Goal: Task Accomplishment & Management: Manage account settings

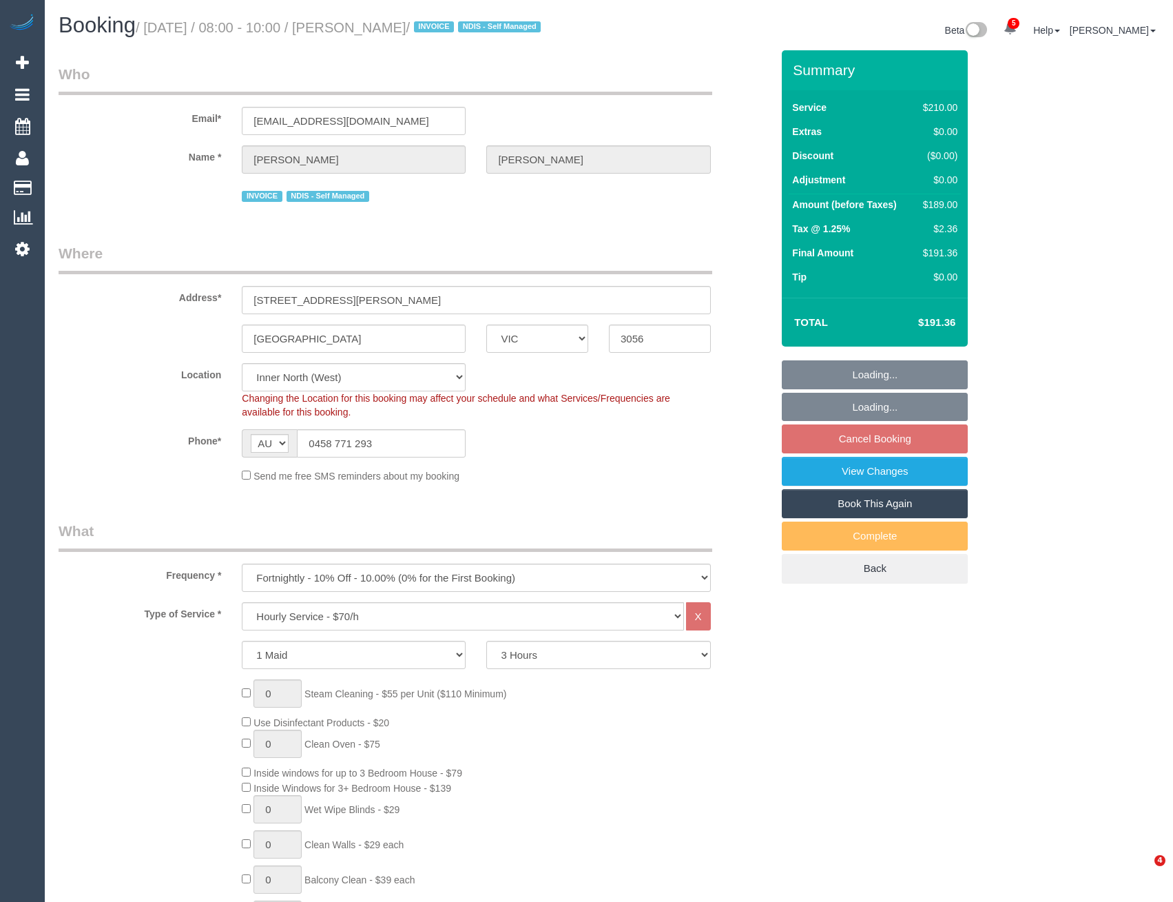
select select "VIC"
select select "180"
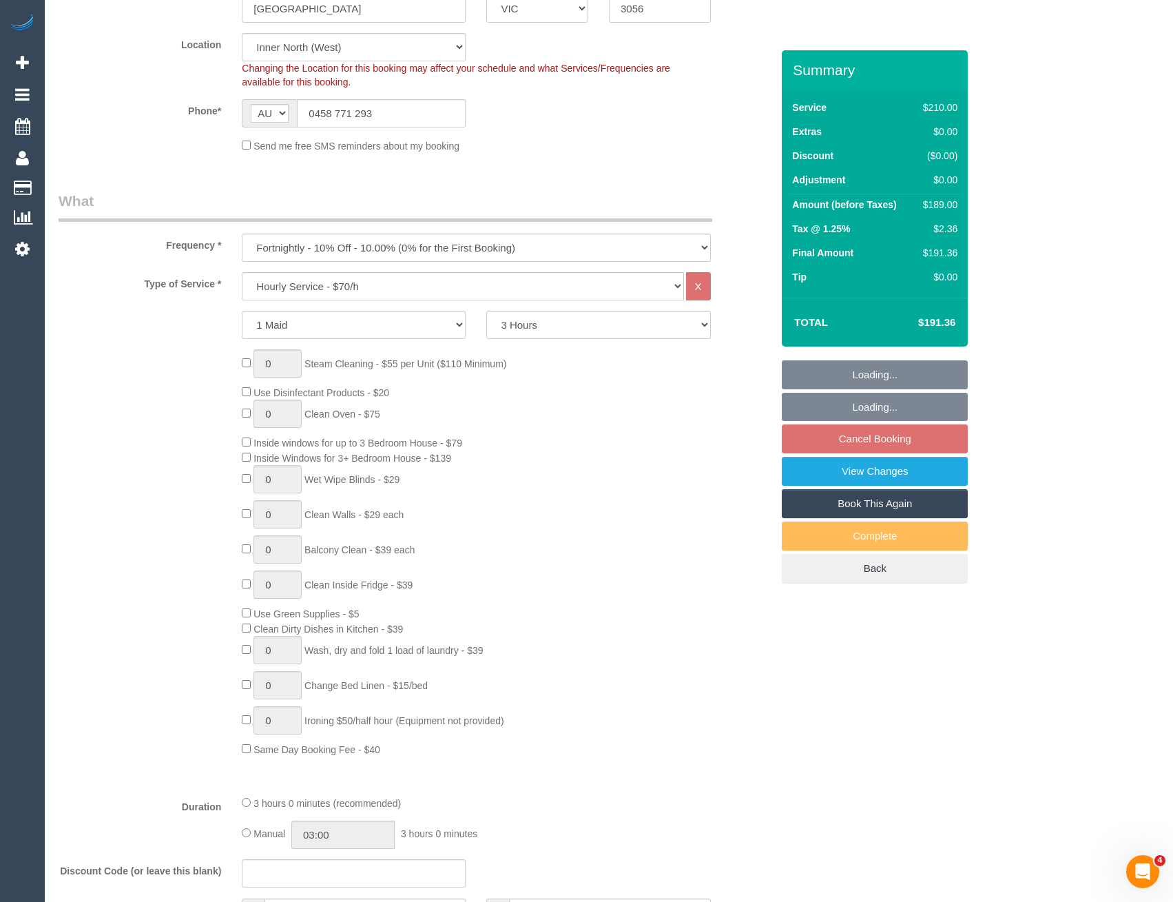
scroll to position [413, 0]
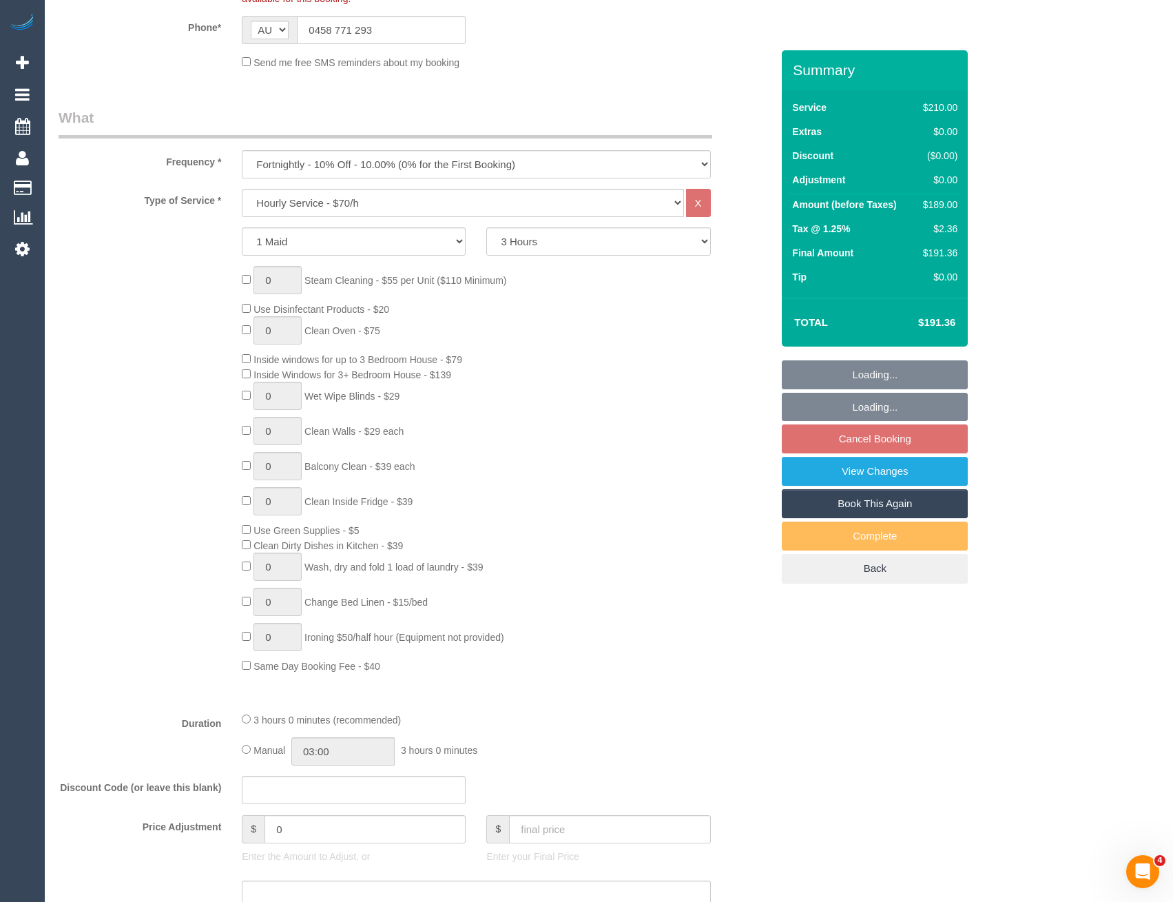
select select "string:stripe-pm_1RMJFP2GScqysDRVl36hxd4v"
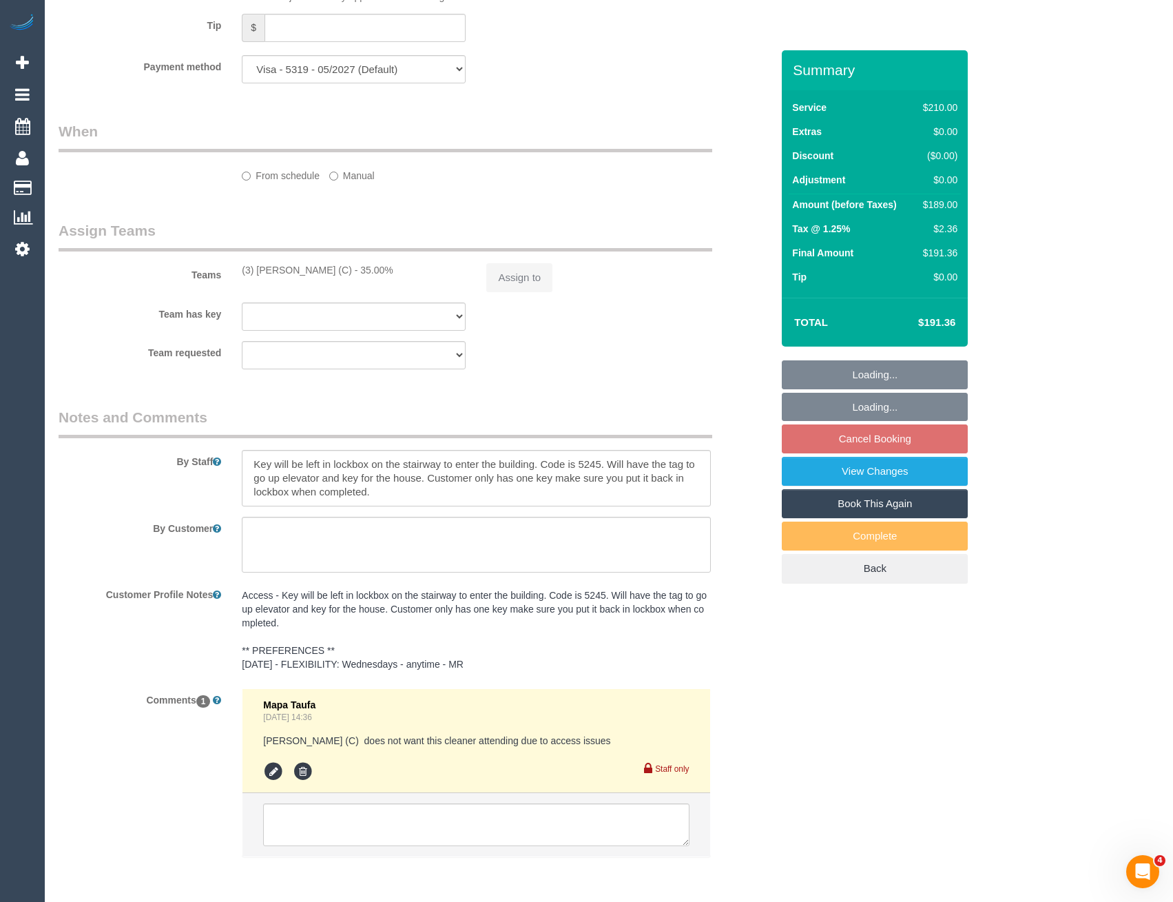
select select "object:778"
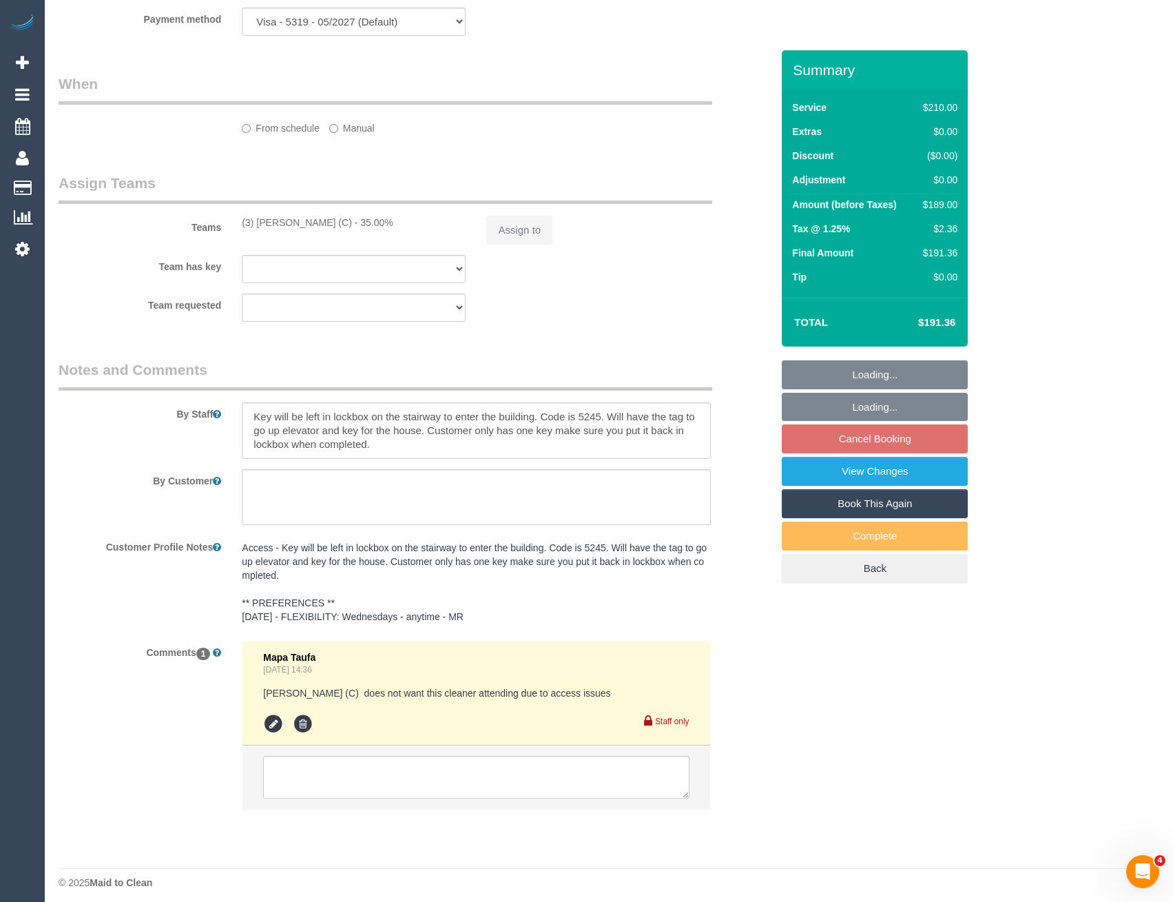
select select "number:28"
select select "number:14"
select select "number:19"
select select "number:24"
select select "number:33"
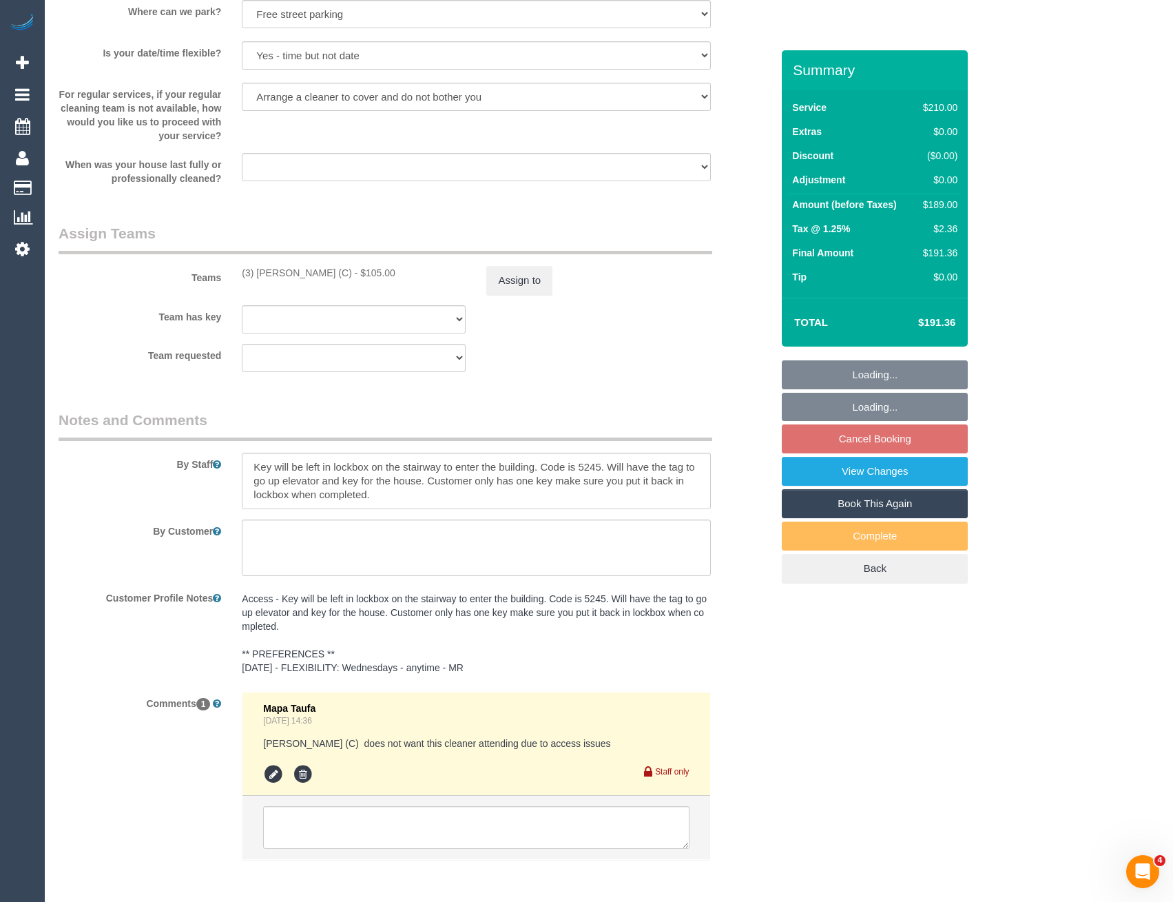
scroll to position [1997, 0]
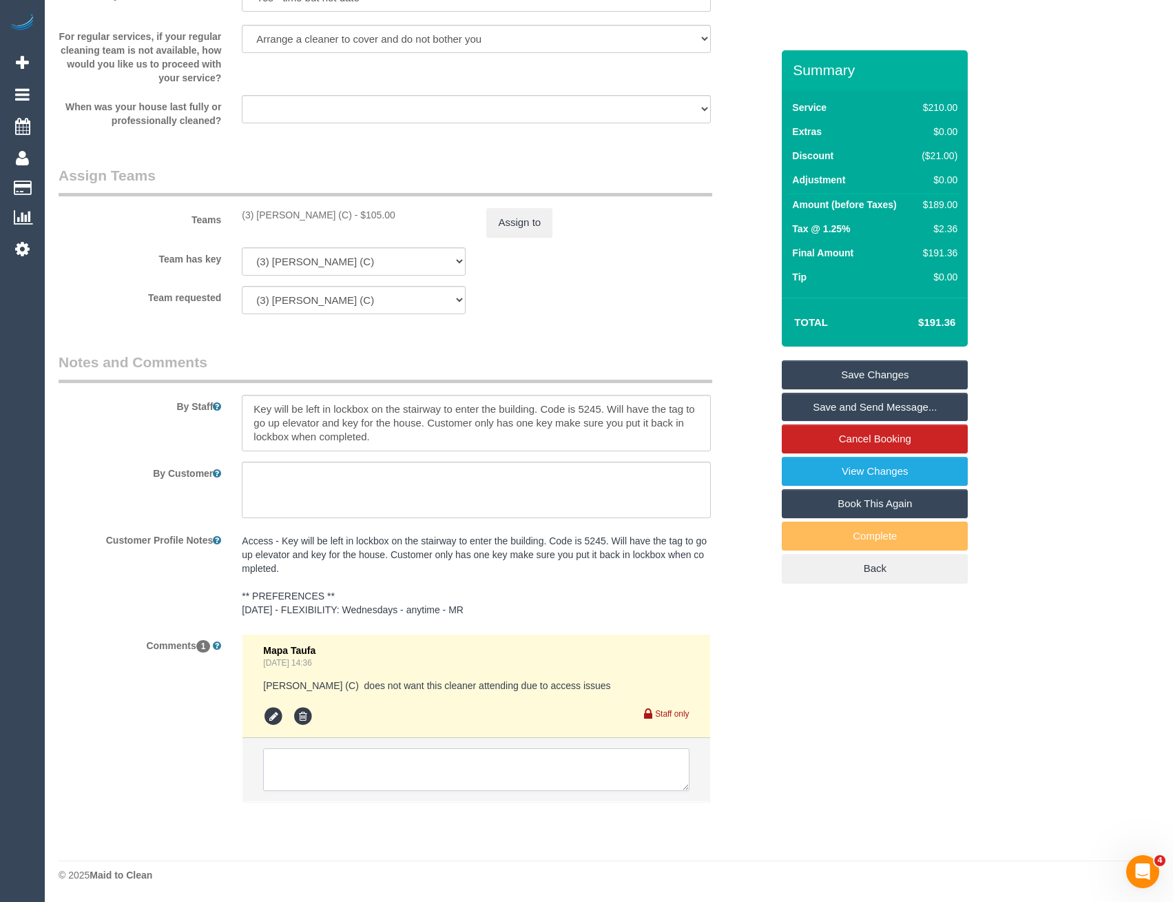
click at [418, 779] on textarea at bounding box center [476, 769] width 426 height 43
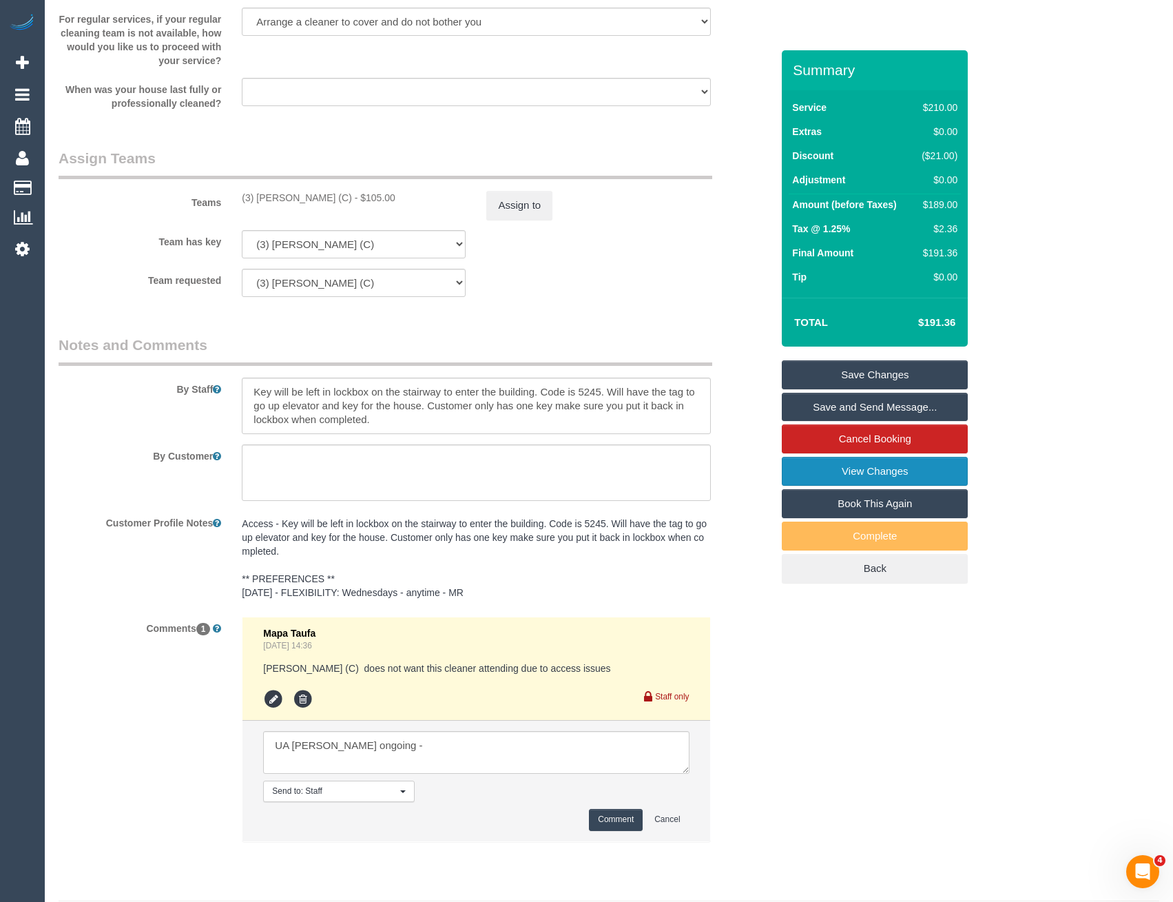
click at [888, 486] on link "View Changes" at bounding box center [875, 471] width 186 height 29
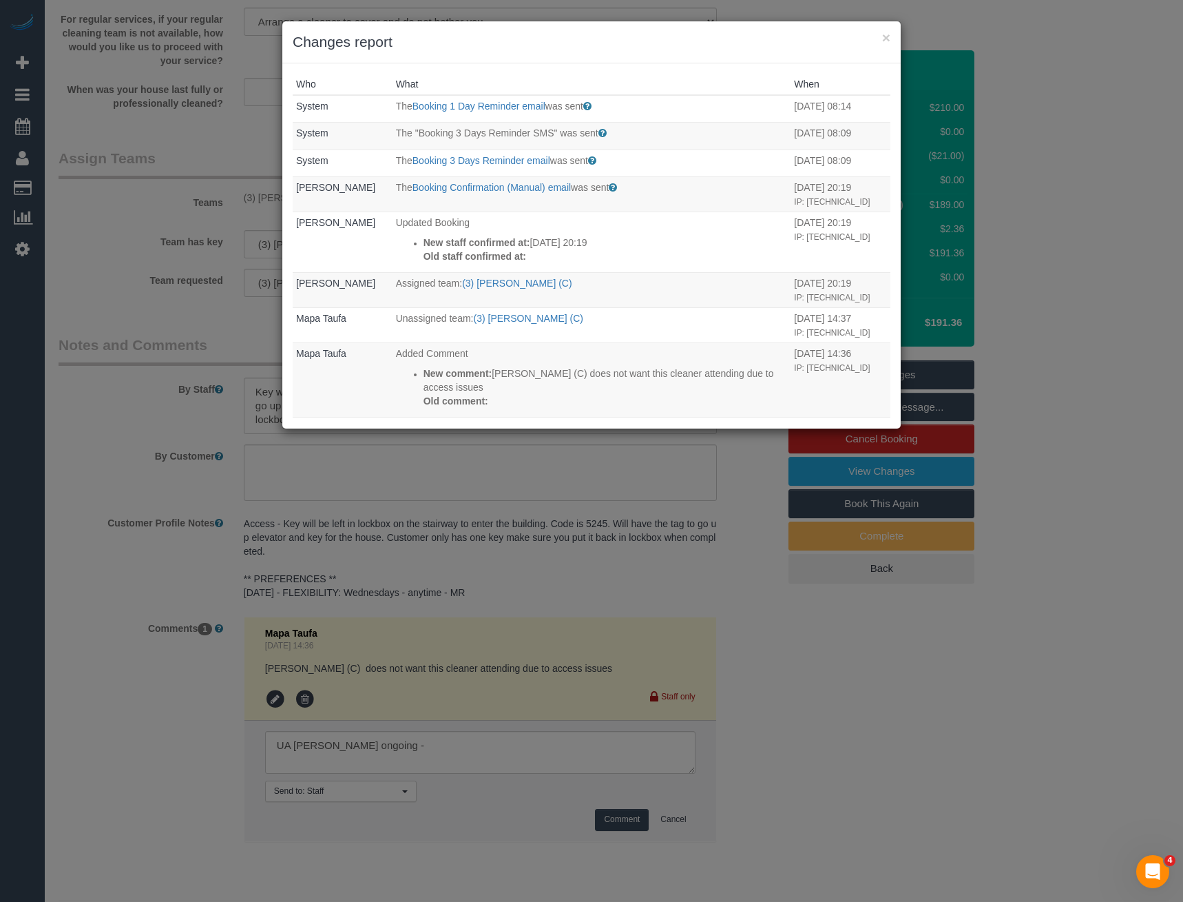
click at [652, 543] on div "× Changes report Who What When System The Booking 1 Day Reminder email was sent…" at bounding box center [591, 451] width 1183 height 902
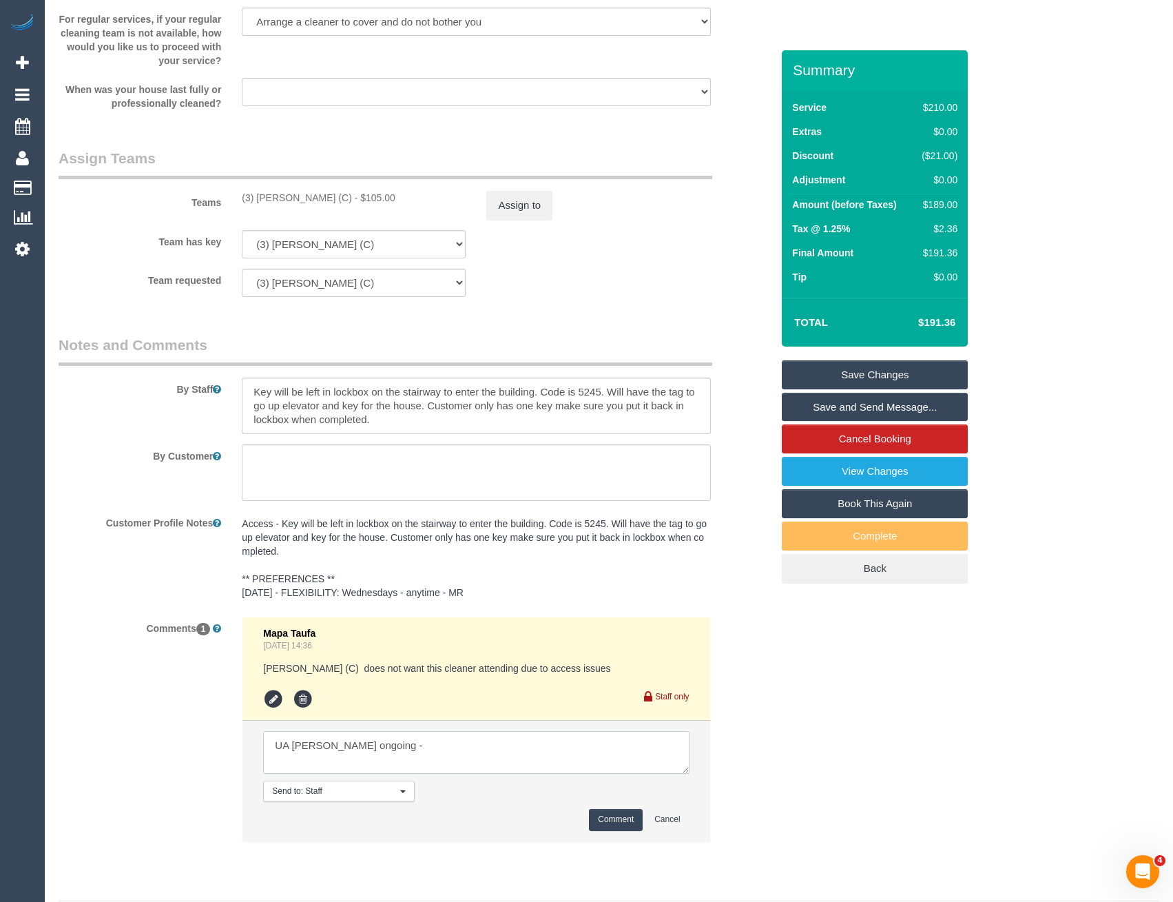
click at [446, 760] on textarea at bounding box center [476, 752] width 426 height 43
type textarea "UA Lilian ongoing - not available. Not informed, never been"
click at [632, 830] on button "Comment" at bounding box center [616, 819] width 54 height 21
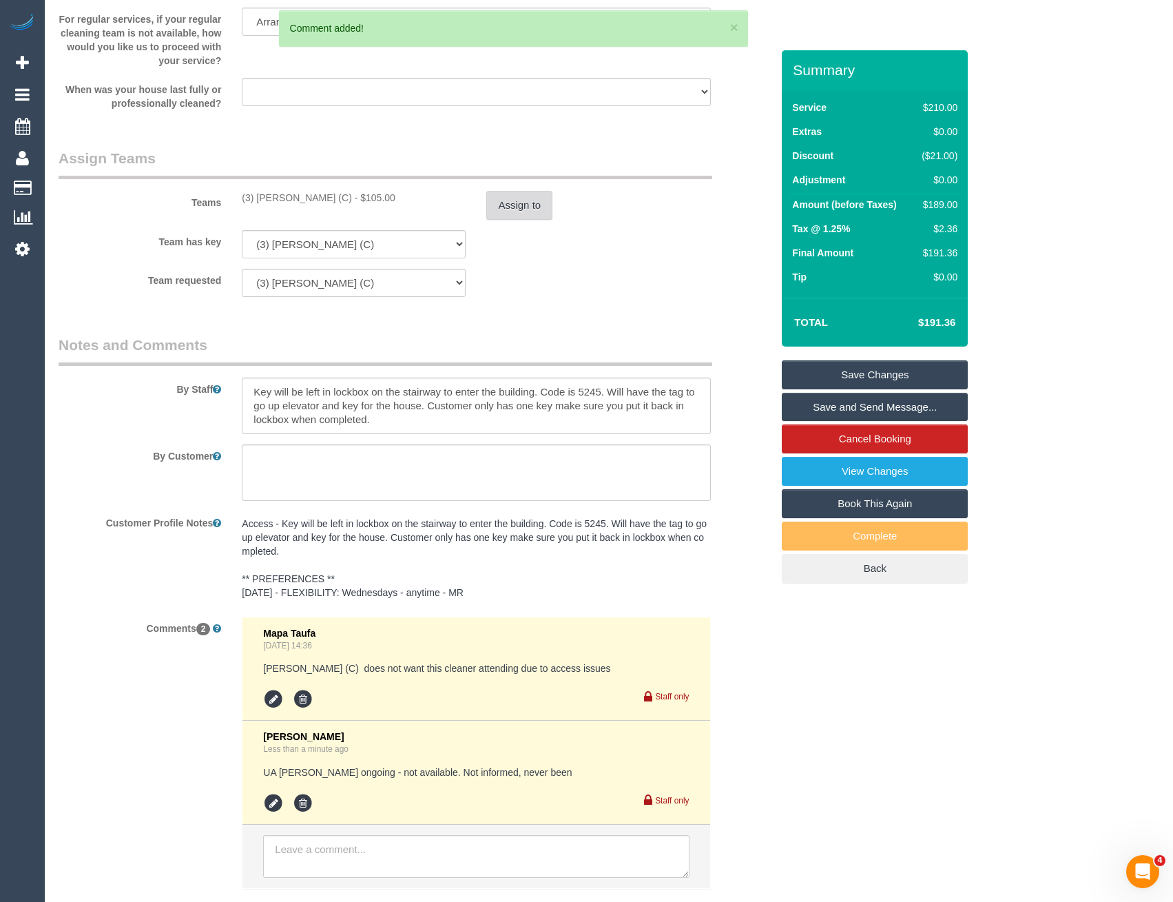
click at [492, 220] on button "Assign to" at bounding box center [519, 205] width 66 height 29
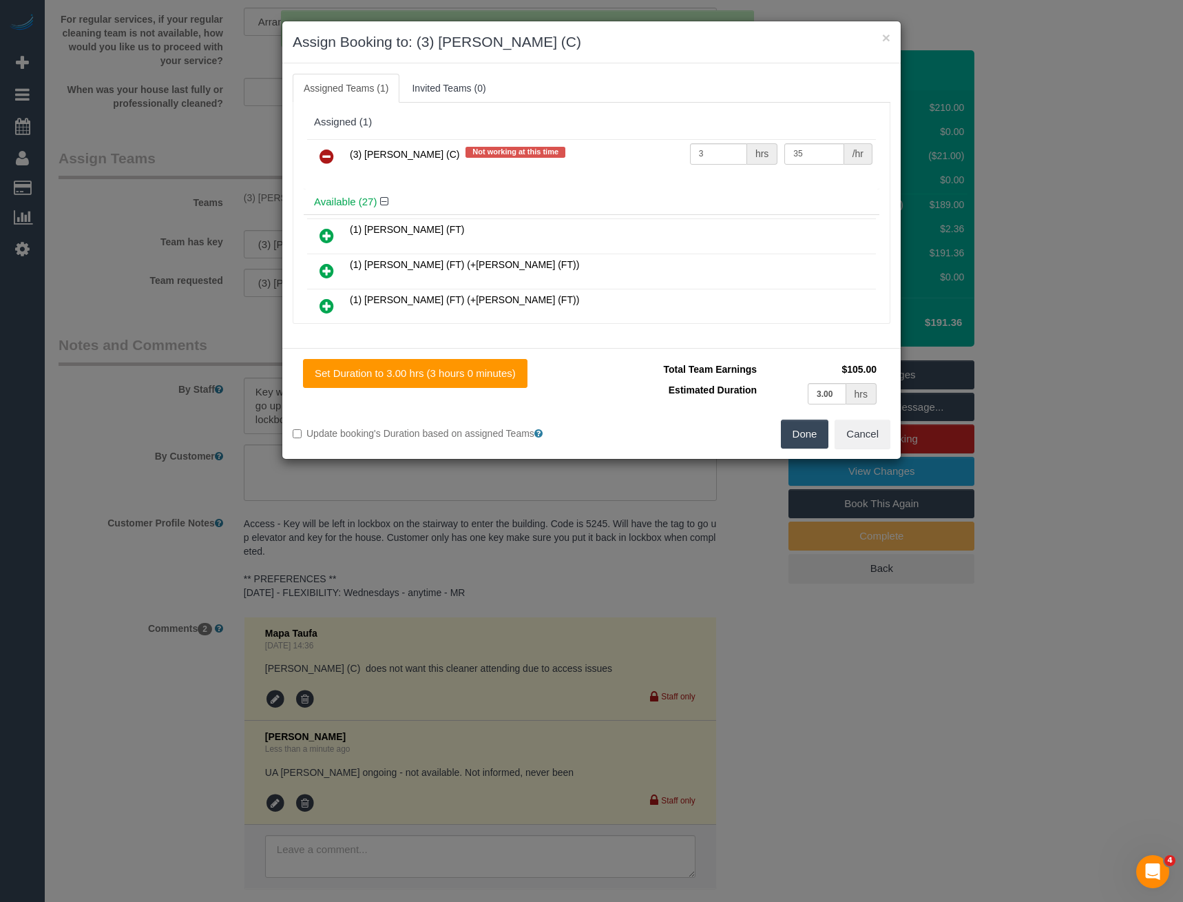
click at [326, 160] on icon at bounding box center [327, 156] width 14 height 17
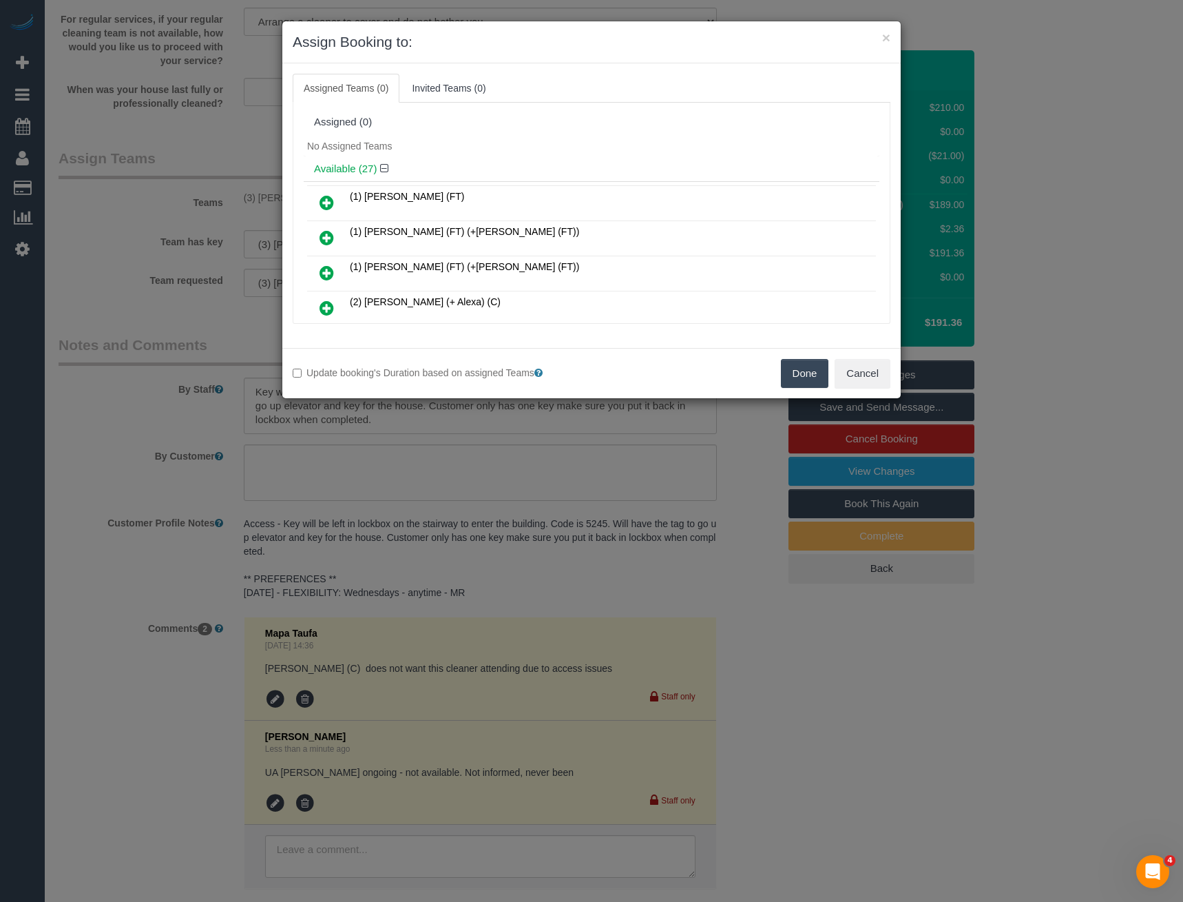
click at [806, 380] on button "Done" at bounding box center [805, 373] width 48 height 29
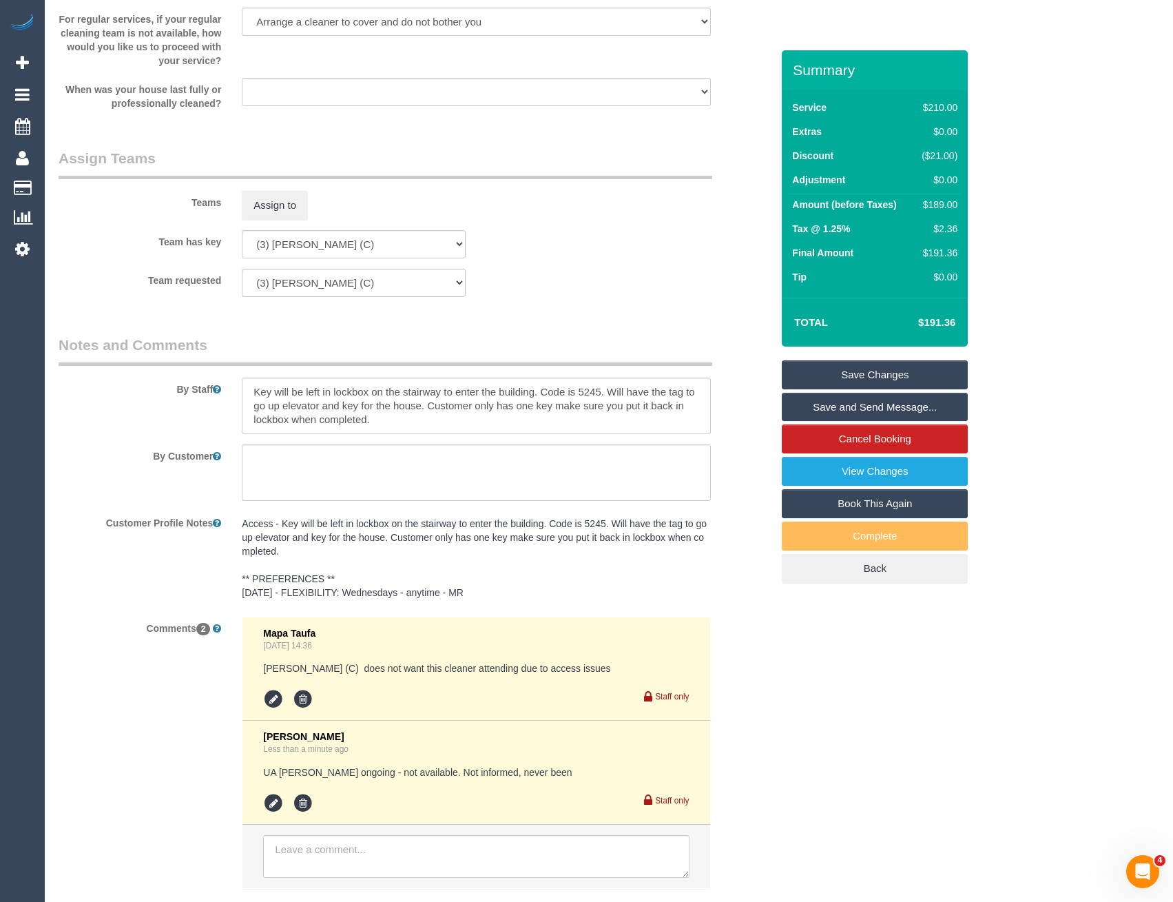
scroll to position [1790, 0]
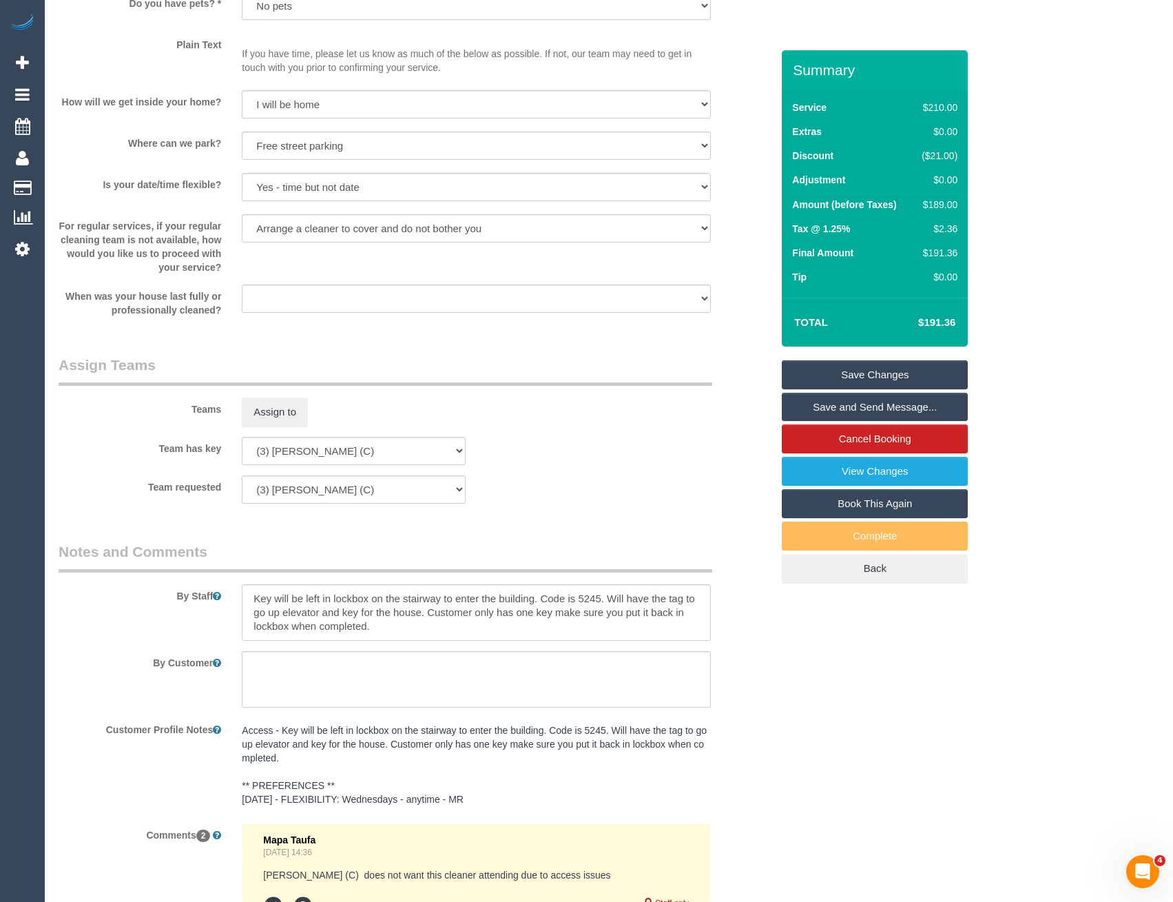
click at [866, 386] on link "Save Changes" at bounding box center [875, 374] width 186 height 29
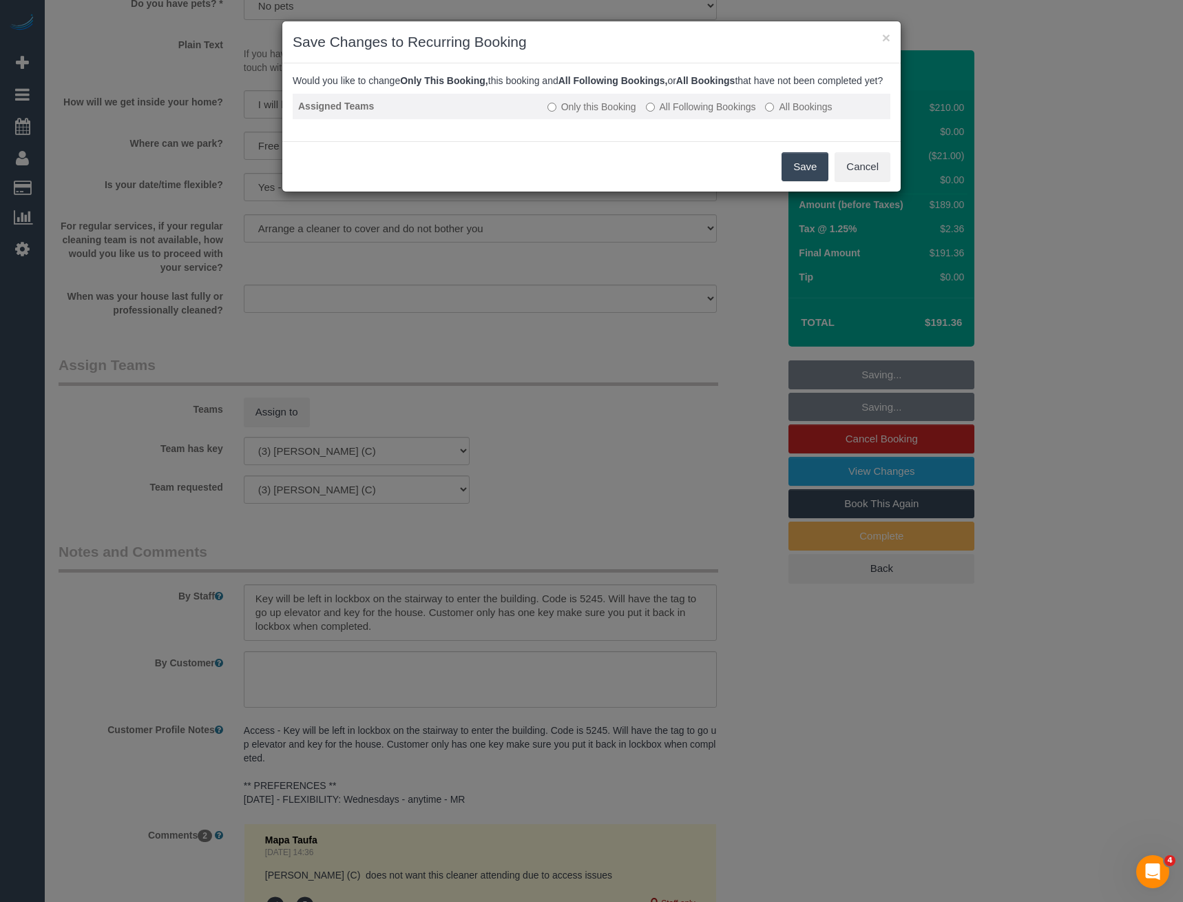
click at [656, 114] on label "All Following Bookings" at bounding box center [701, 107] width 110 height 14
click at [804, 179] on button "Save" at bounding box center [805, 166] width 47 height 29
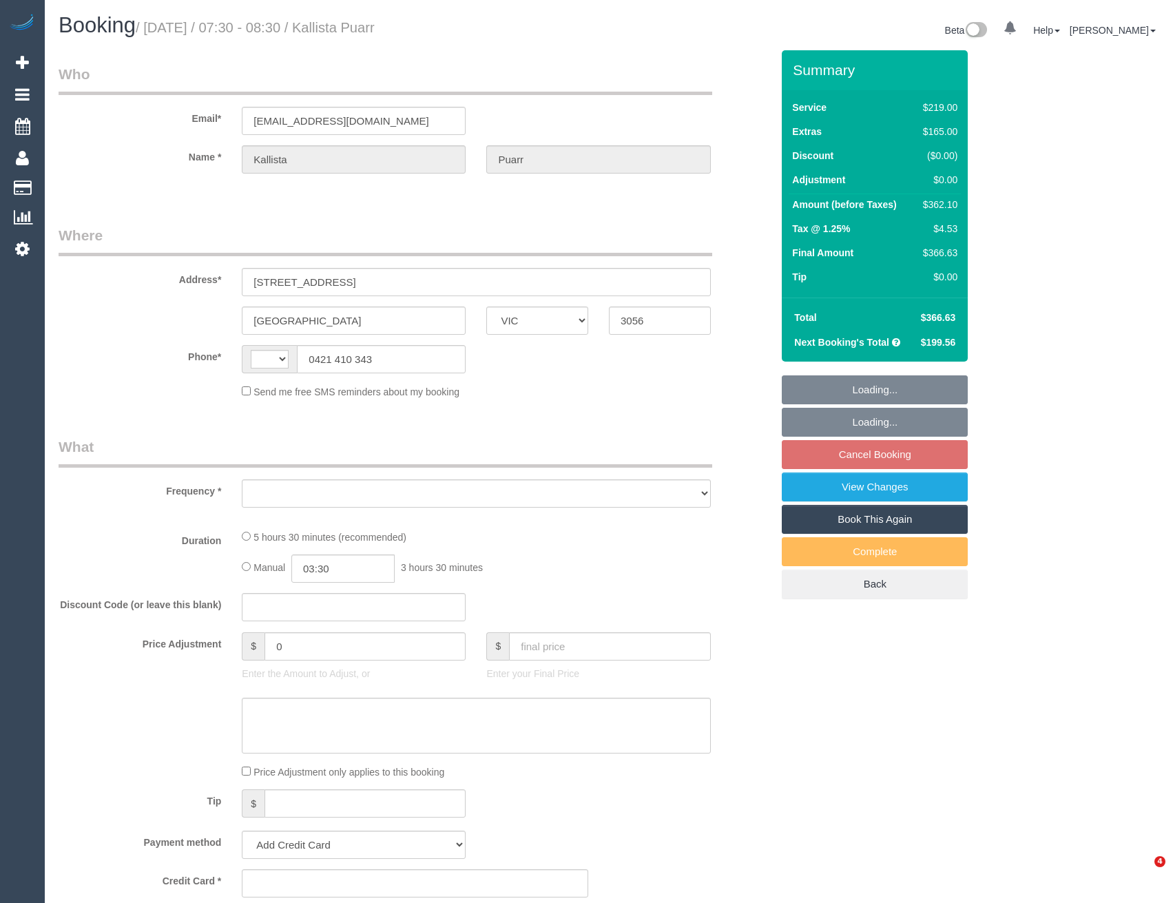
select select "VIC"
select select "string:AU"
select select "object:383"
select select "string:stripe-pm_1PYJgh2GScqysDRVKgQE1tb8"
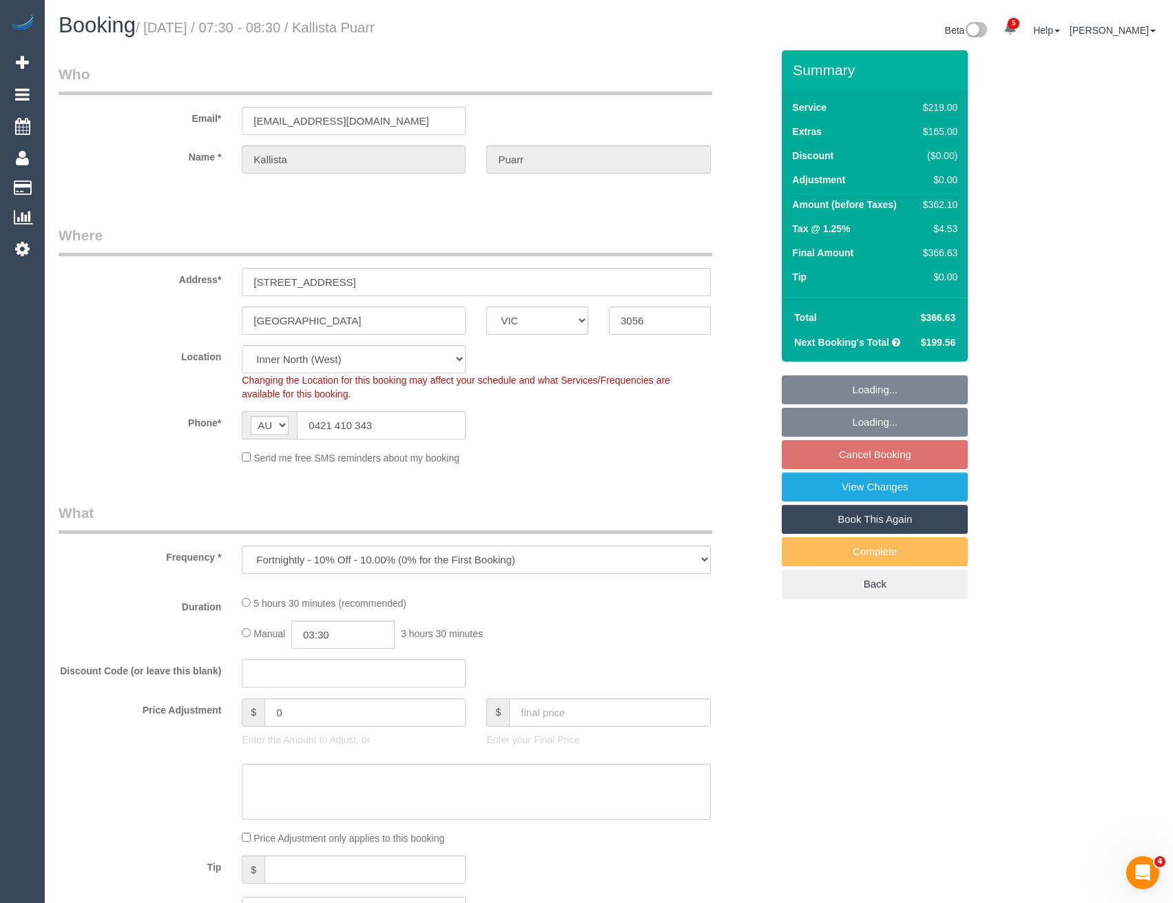
select select "number:29"
select select "number:14"
select select "number:19"
select select "number:25"
select select "number:34"
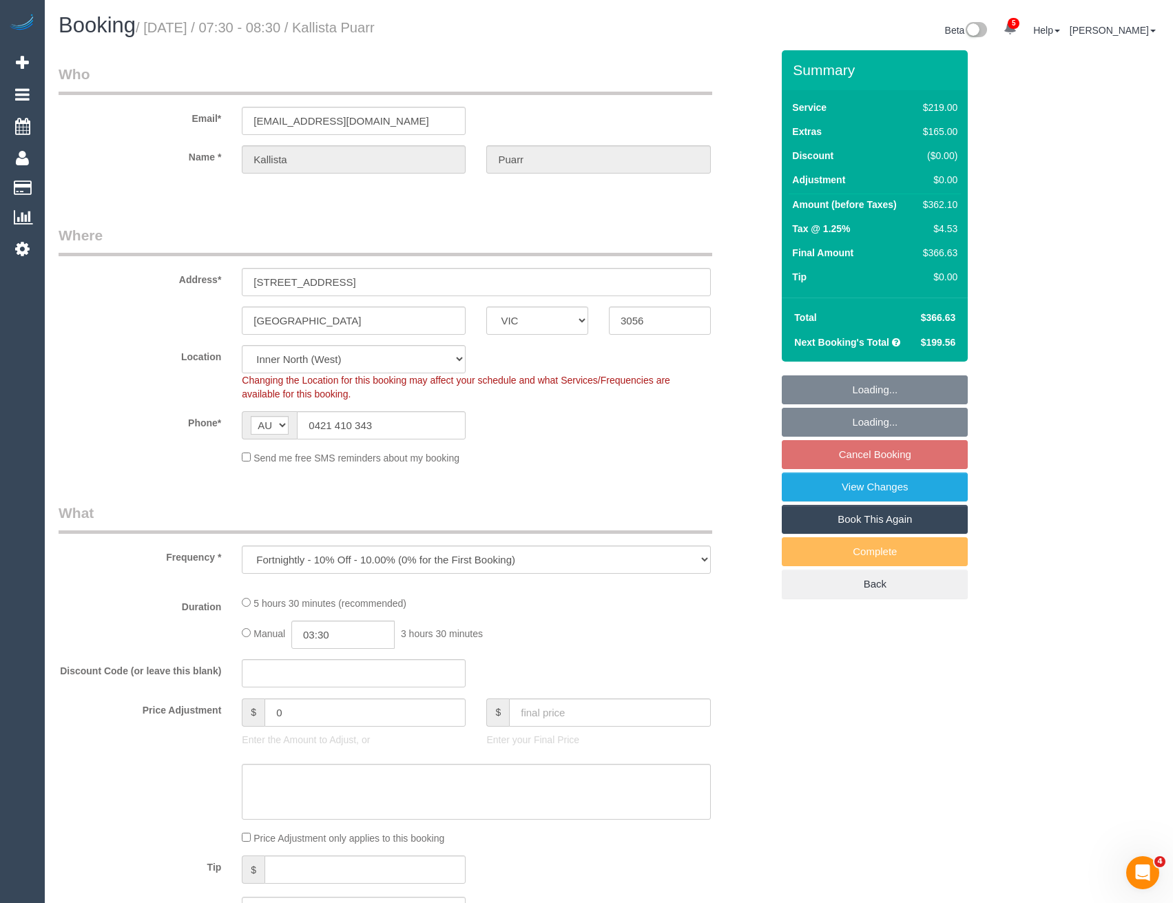
select select "number:11"
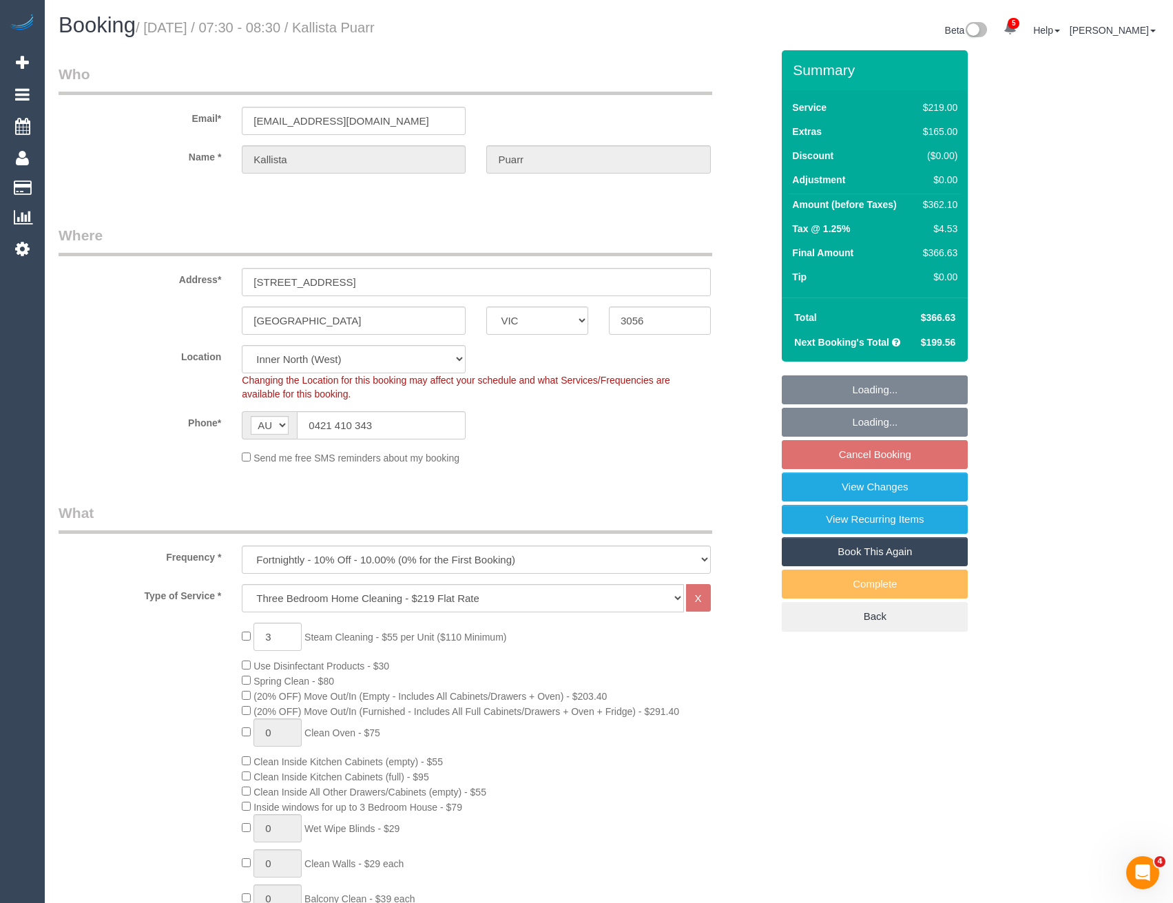
select select "object:1737"
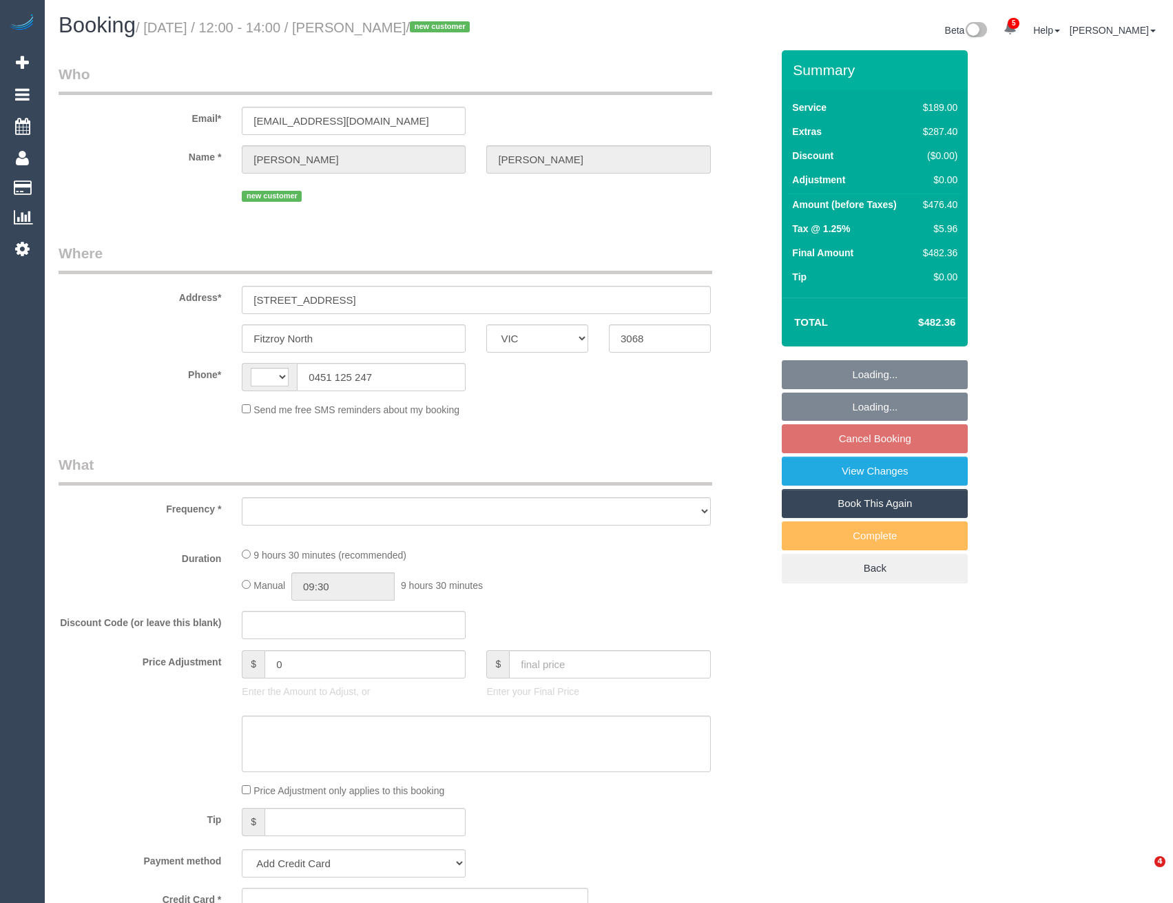
select select "VIC"
select select "string:AU"
select select "object:576"
select select "string:stripe-pm_1S7XXm2GScqysDRVkqbSX3wJ"
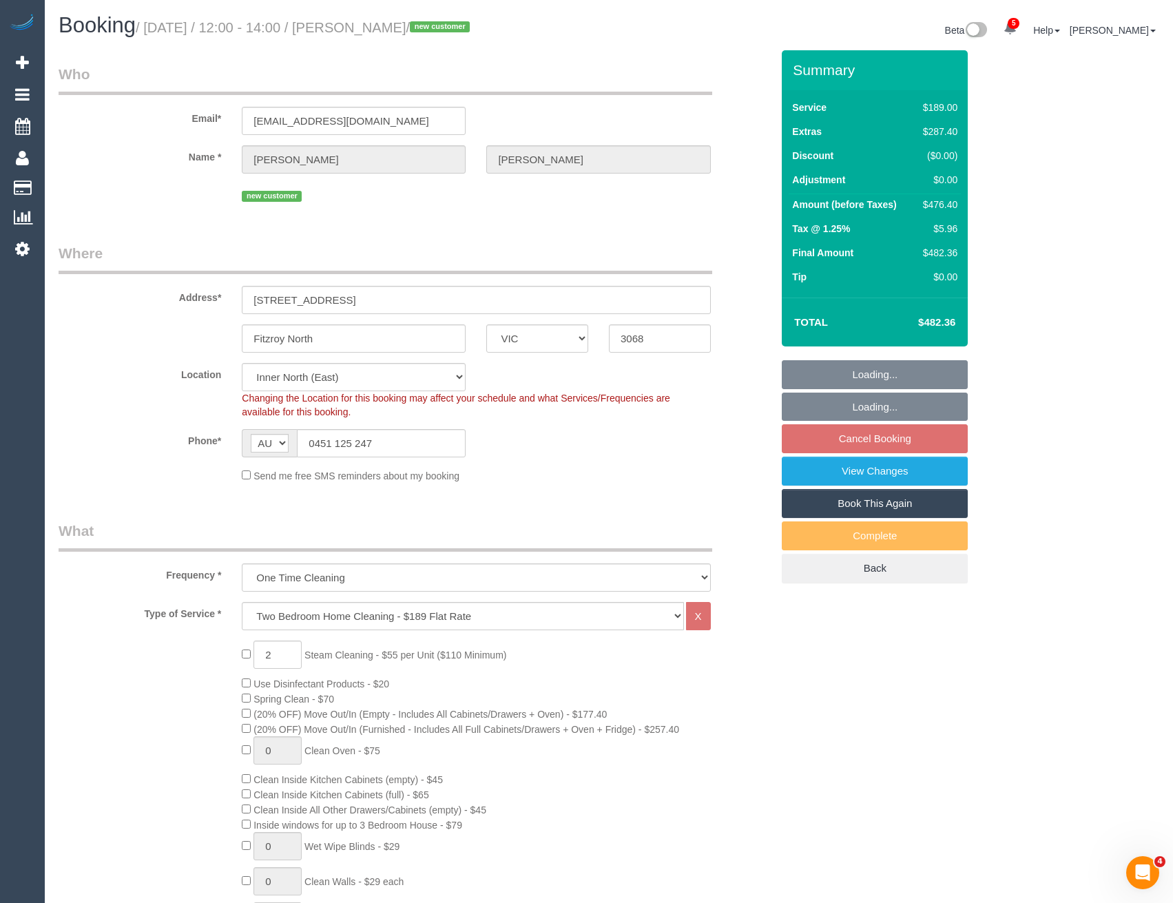
select select "number:28"
select select "number:16"
select select "number:19"
select select "number:36"
select select "number:26"
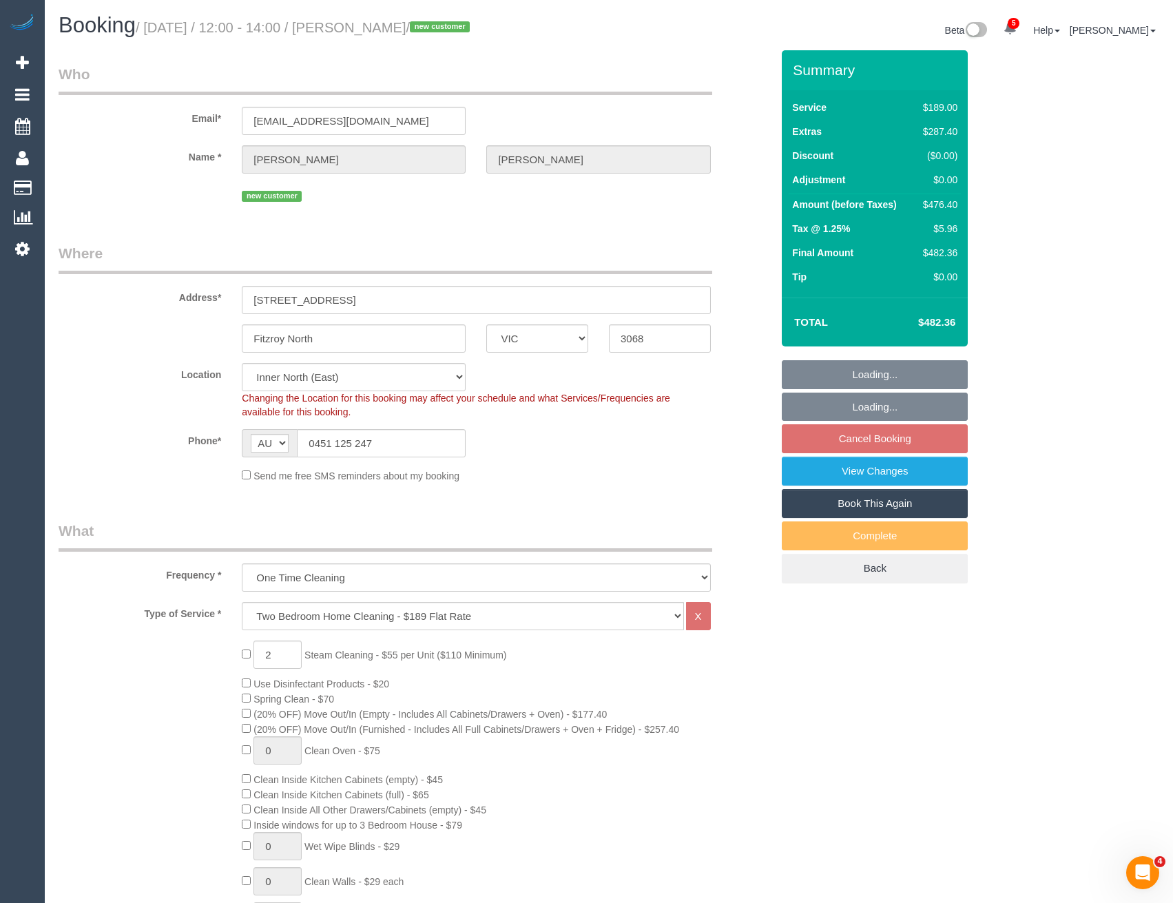
select select "object:1641"
select select "spot4"
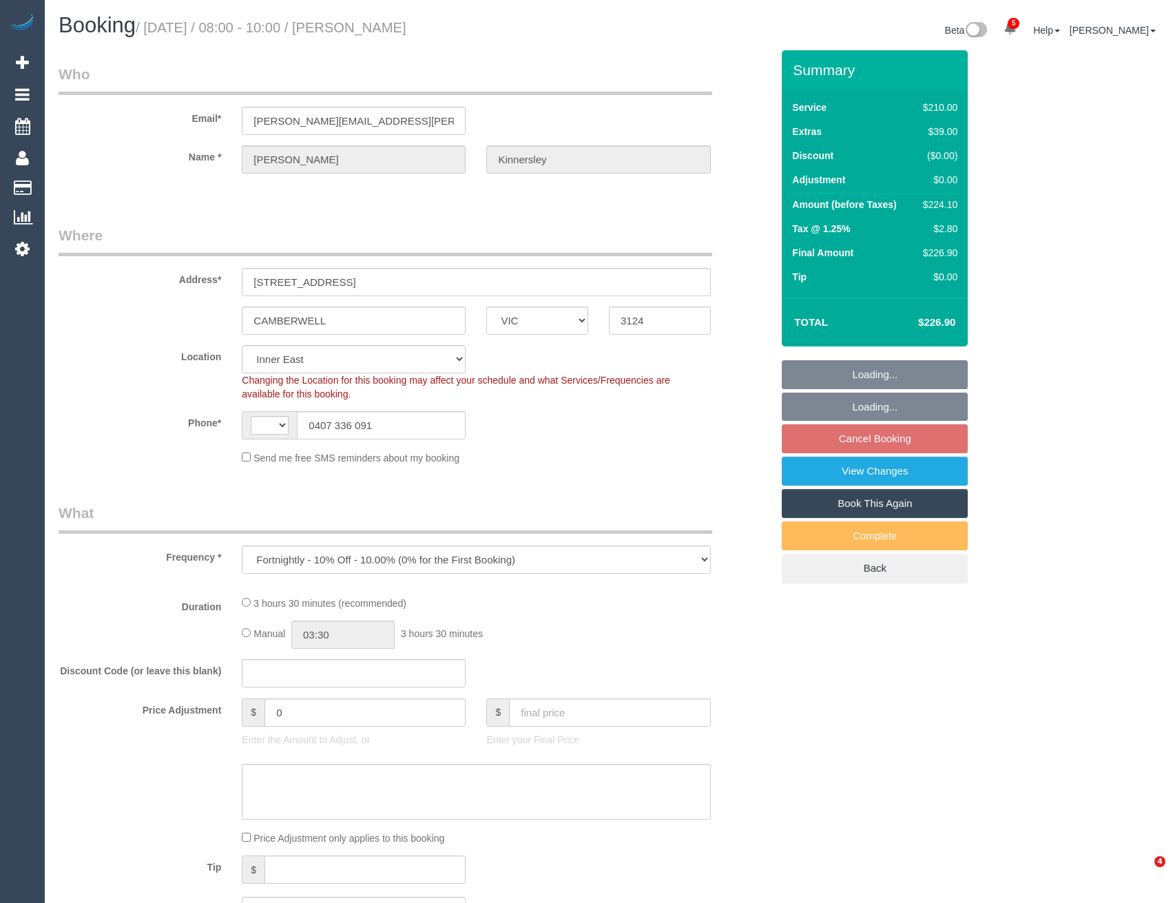
select select "VIC"
select select "object:595"
select select "string:AU"
select select "string:stripe-pm_1RjrcA2GScqysDRVQneTCag3"
select select "180"
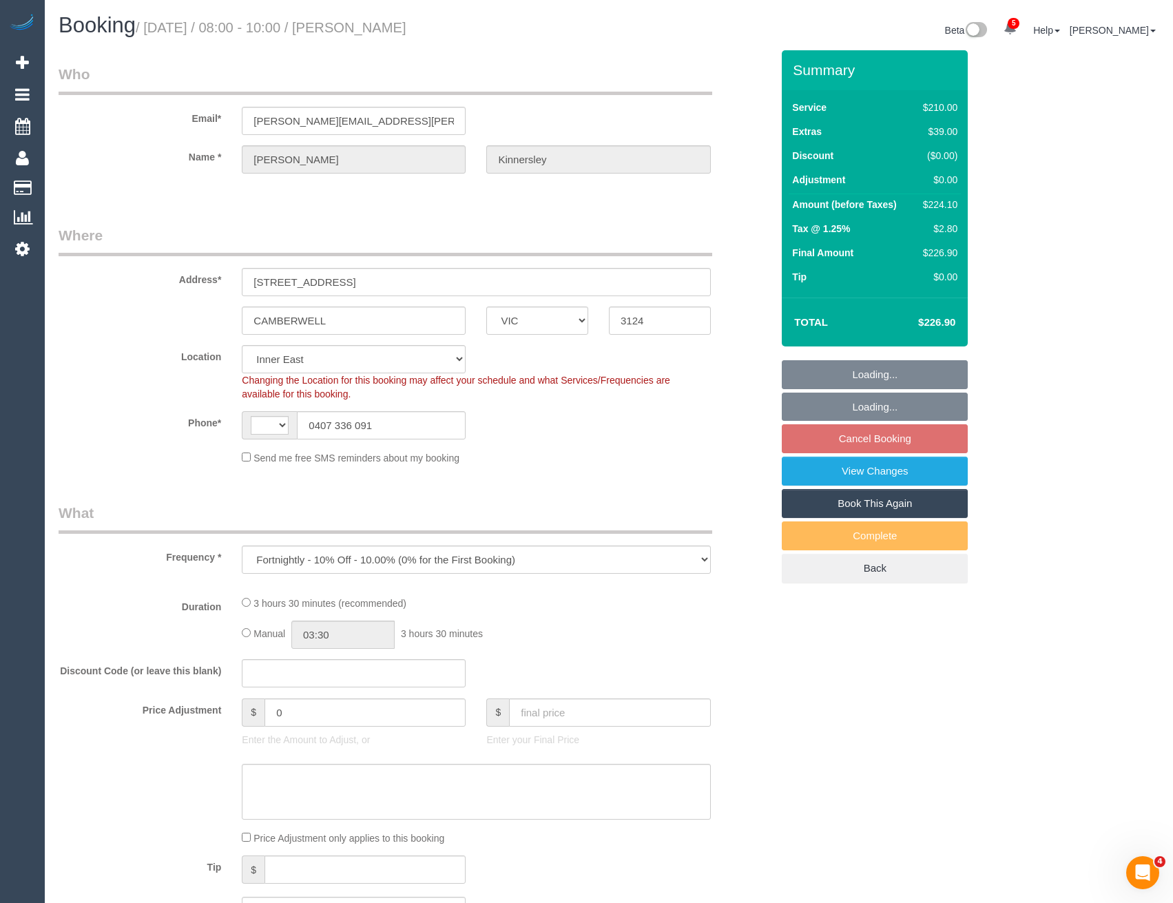
select select "number:30"
select select "number:14"
select select "number:18"
select select "number:22"
select select "number:34"
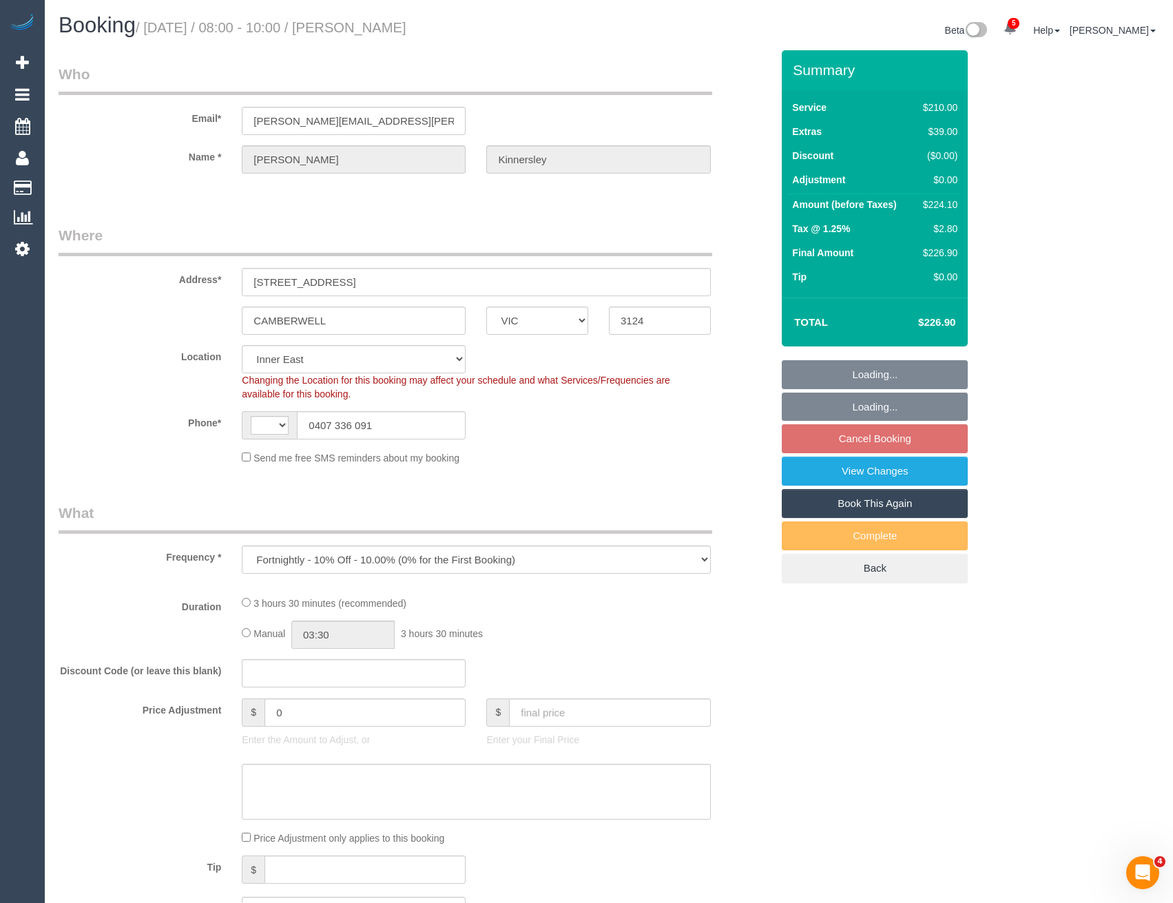
select select "number:26"
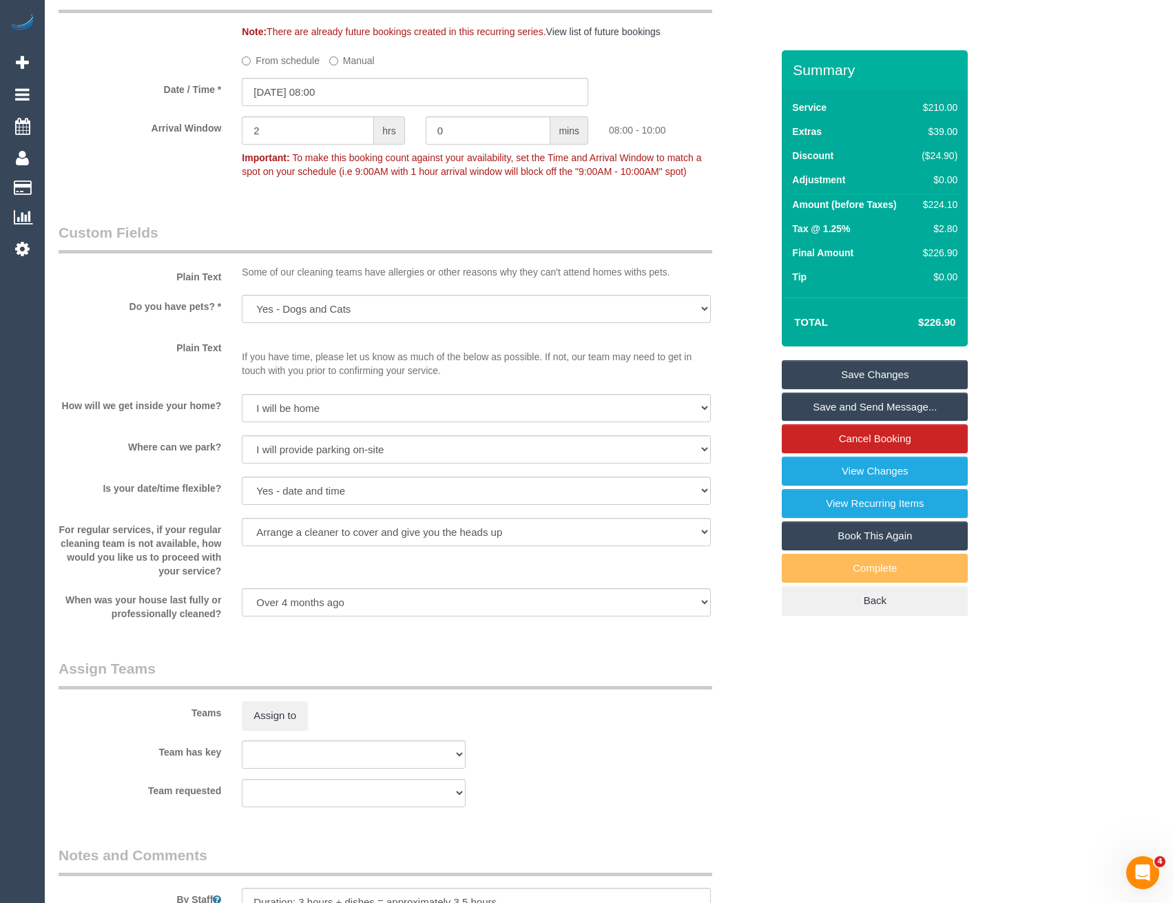
scroll to position [1584, 0]
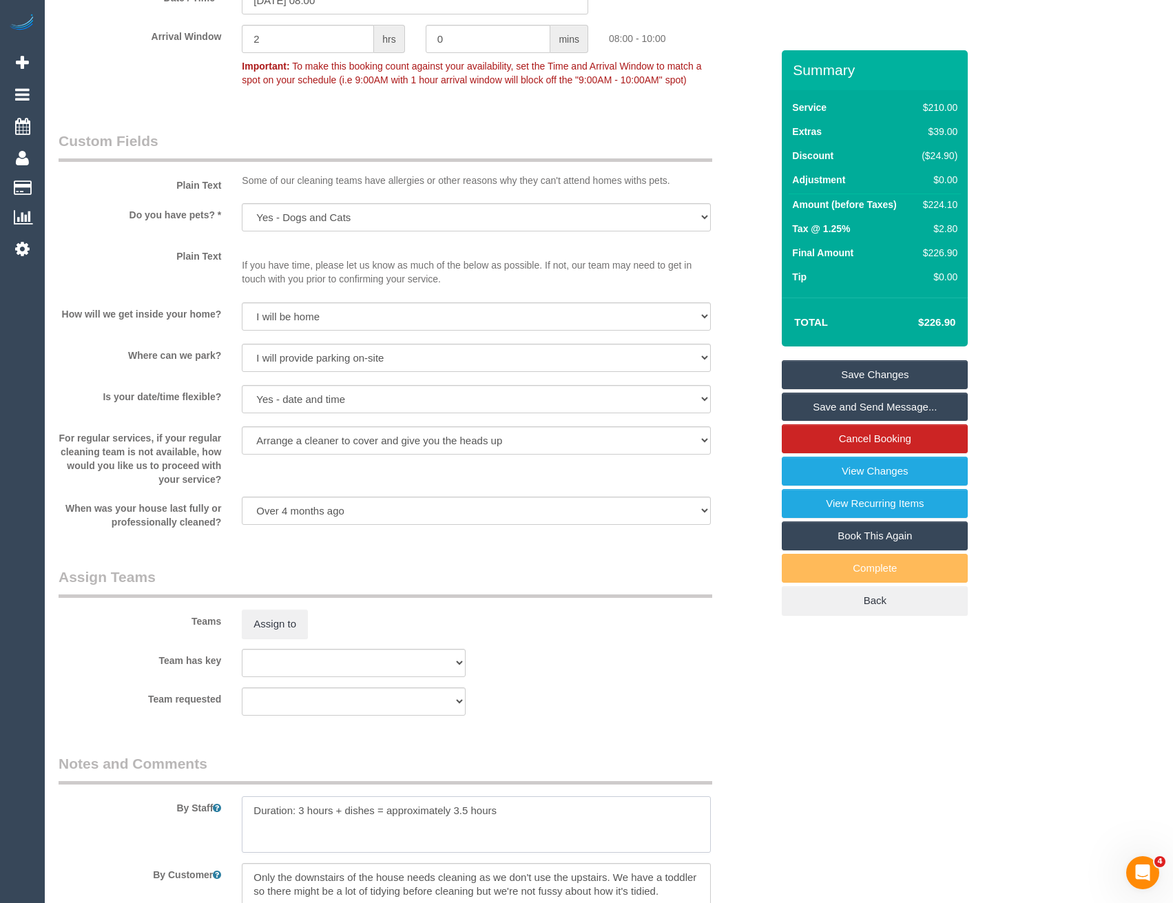
drag, startPoint x: 249, startPoint y: 802, endPoint x: 258, endPoint y: 774, distance: 29.2
click at [249, 801] on textarea at bounding box center [476, 824] width 468 height 56
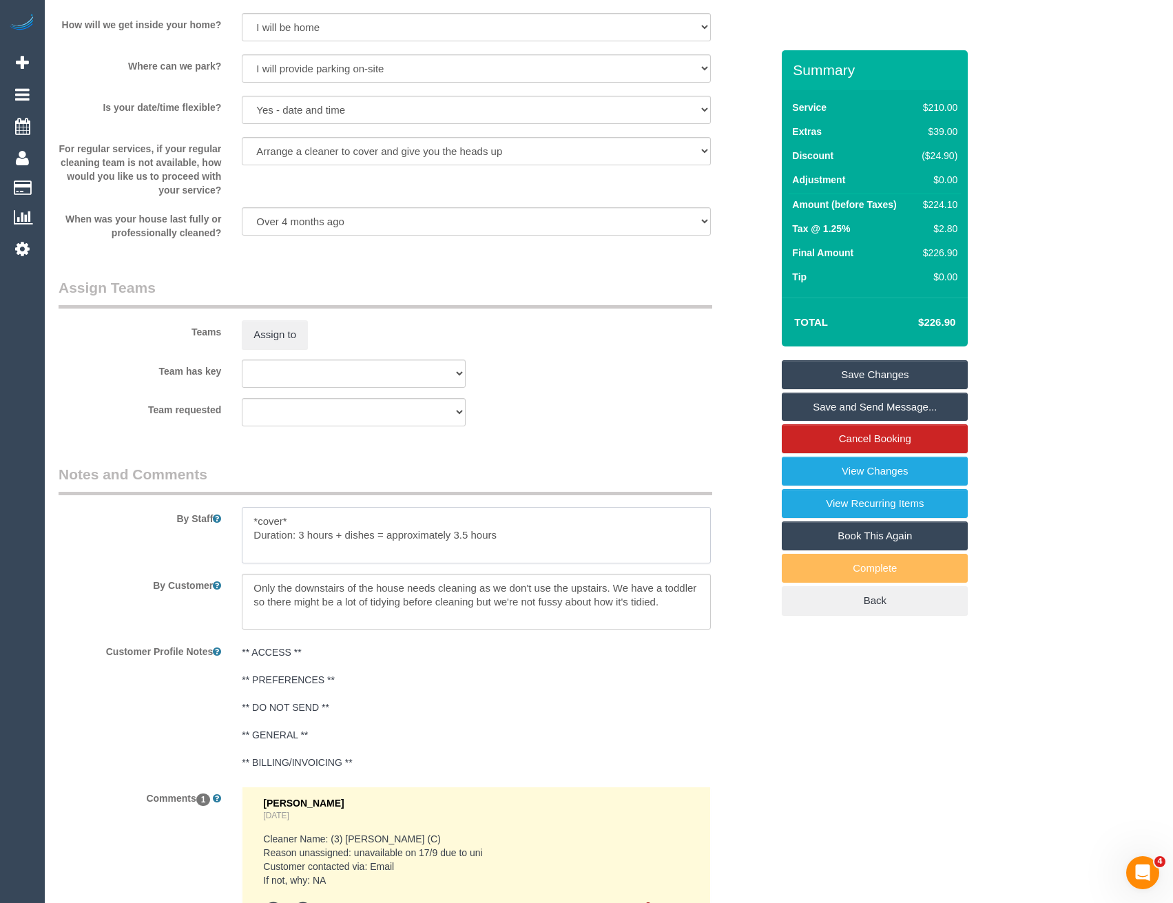
scroll to position [1722, 0]
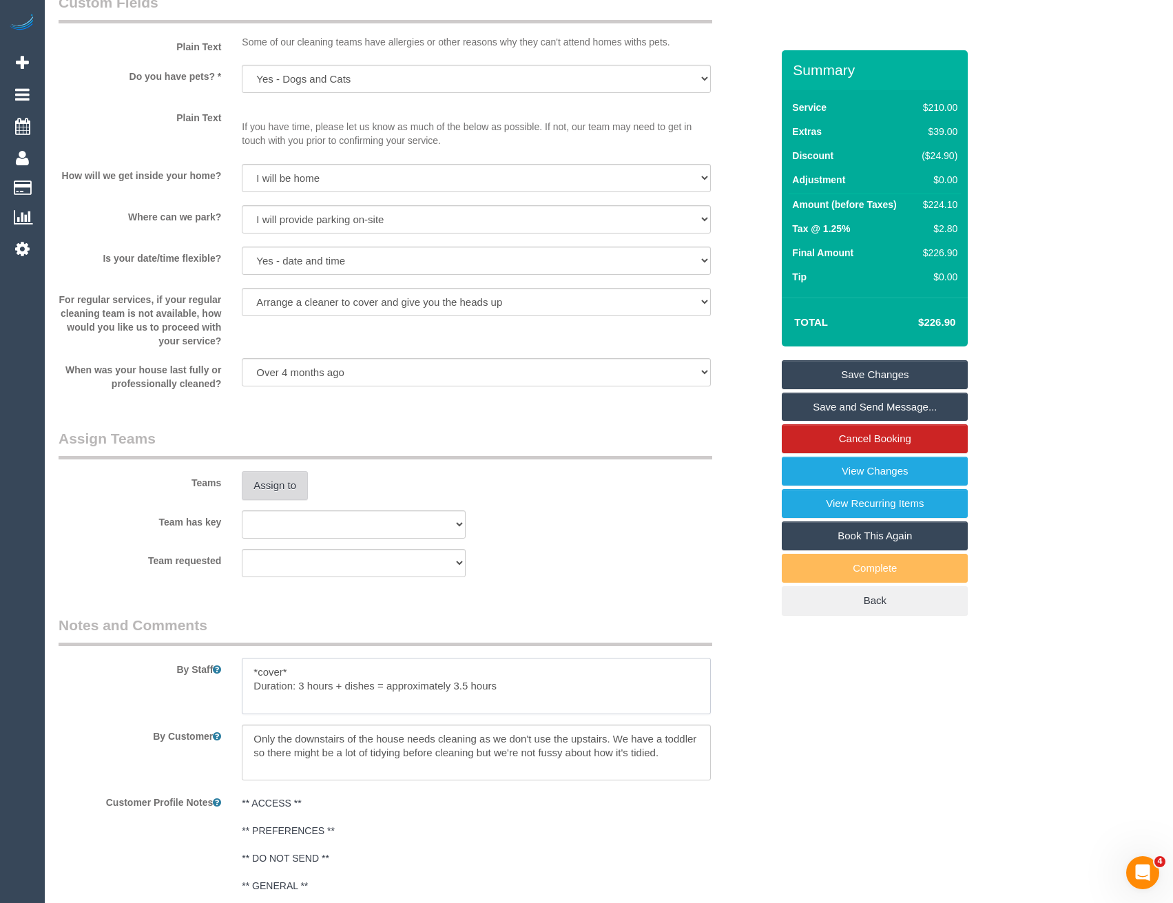
type textarea "*cover* Duration: 3 hours + dishes = approximately 3.5 hours"
click at [286, 484] on button "Assign to" at bounding box center [275, 485] width 66 height 29
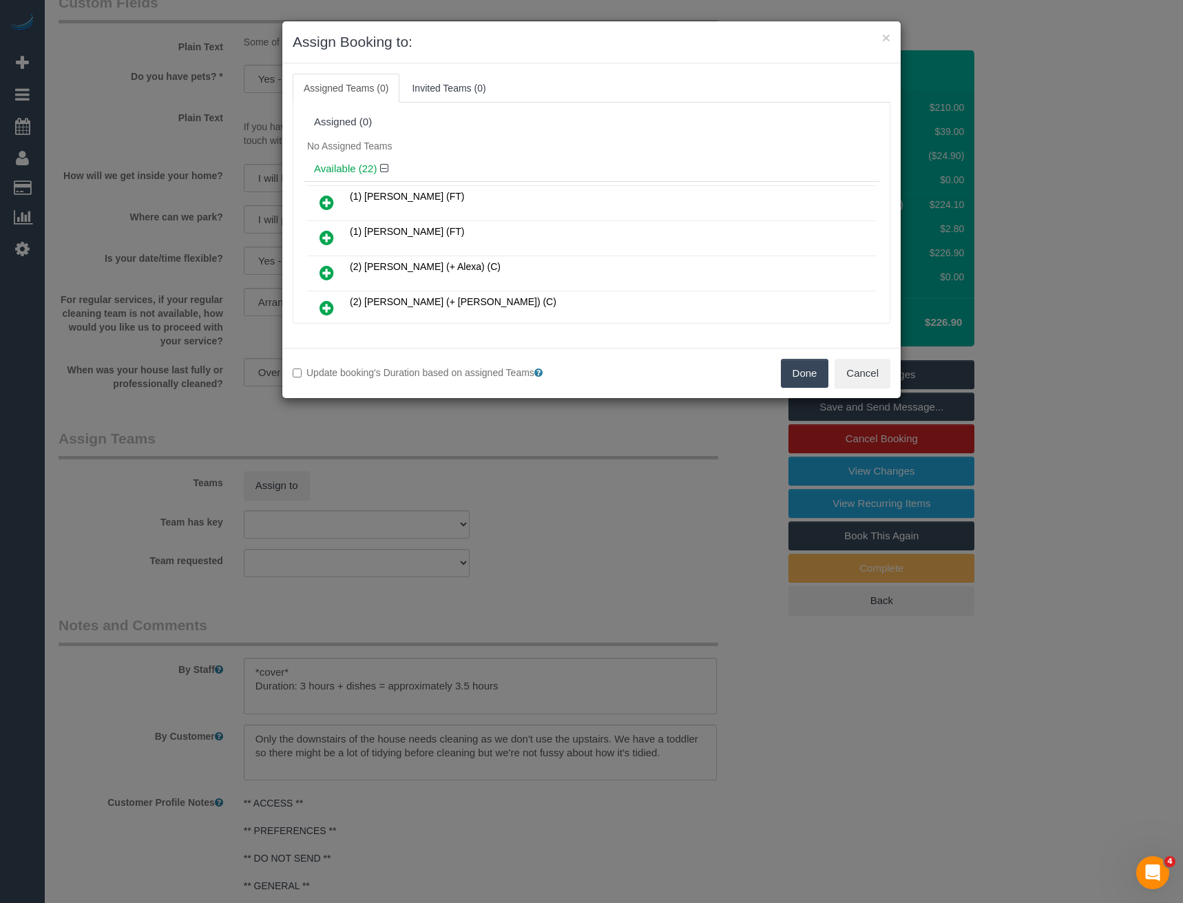
click at [327, 233] on icon at bounding box center [327, 237] width 14 height 17
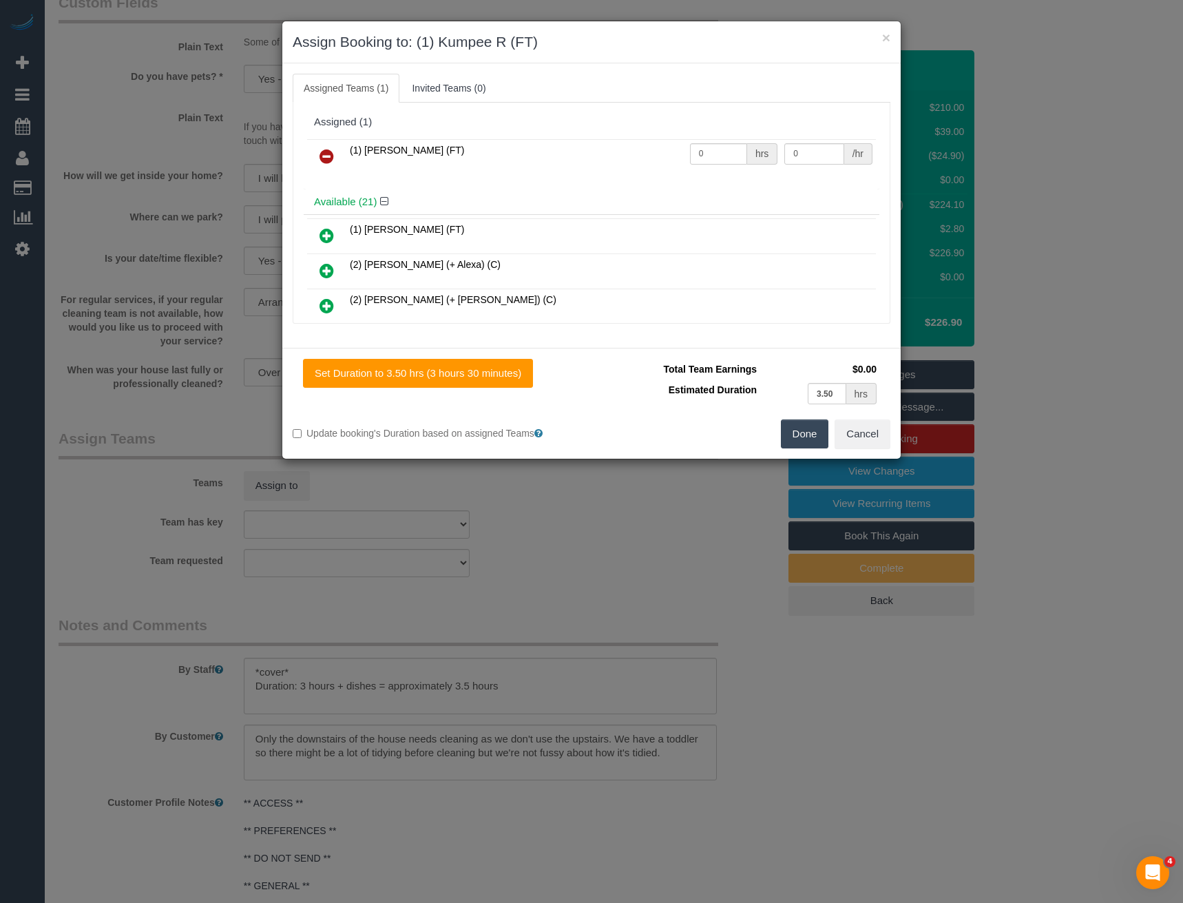
click at [804, 431] on button "Done" at bounding box center [805, 433] width 48 height 29
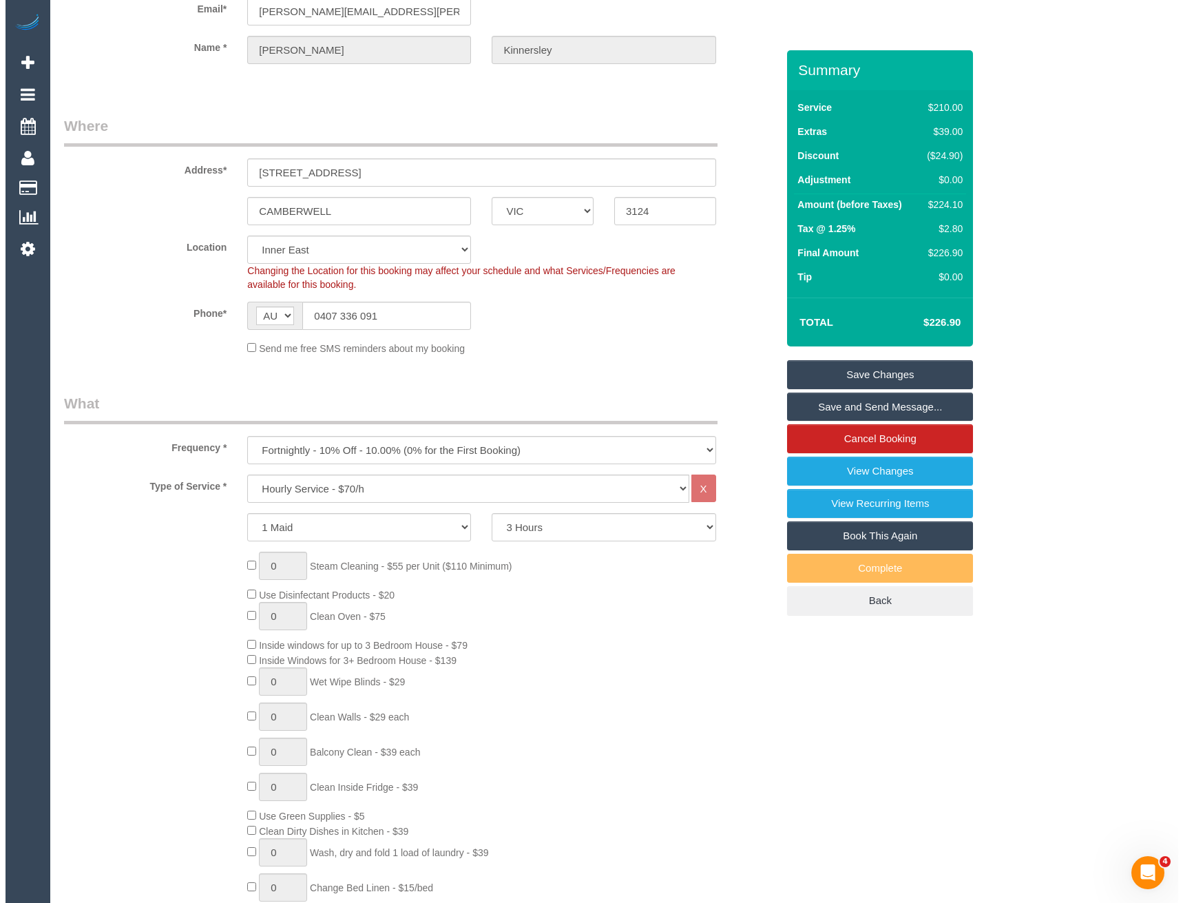
scroll to position [0, 0]
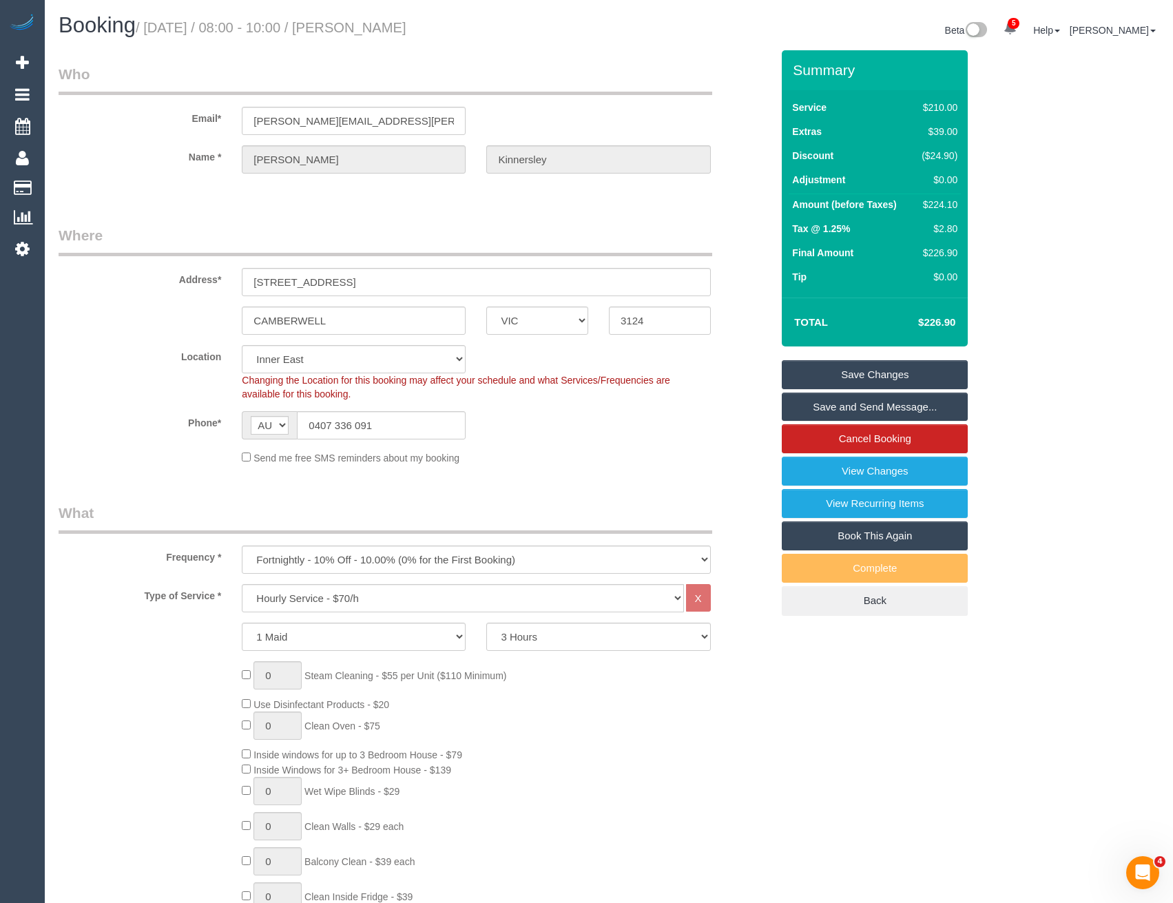
click at [848, 405] on link "Save and Send Message..." at bounding box center [875, 407] width 186 height 29
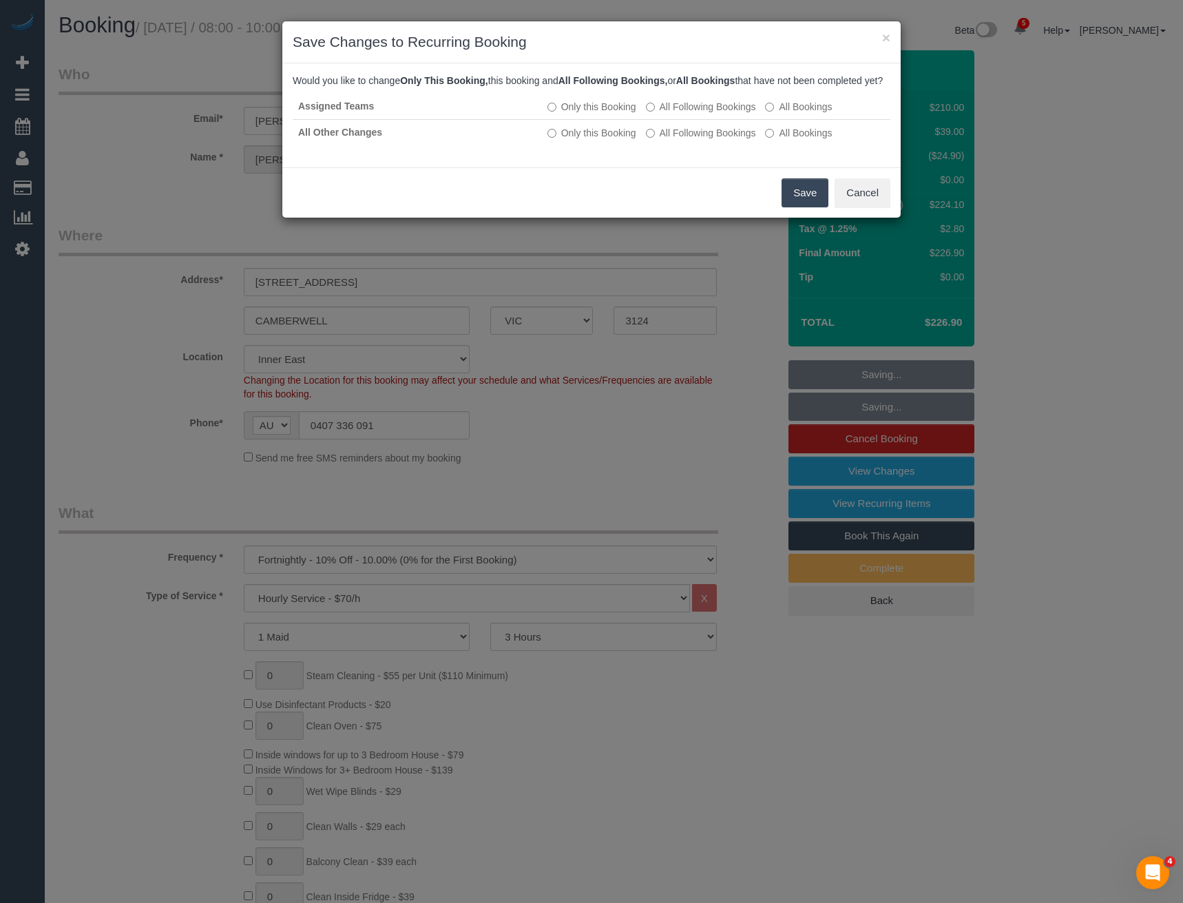
click at [800, 207] on button "Save" at bounding box center [805, 192] width 47 height 29
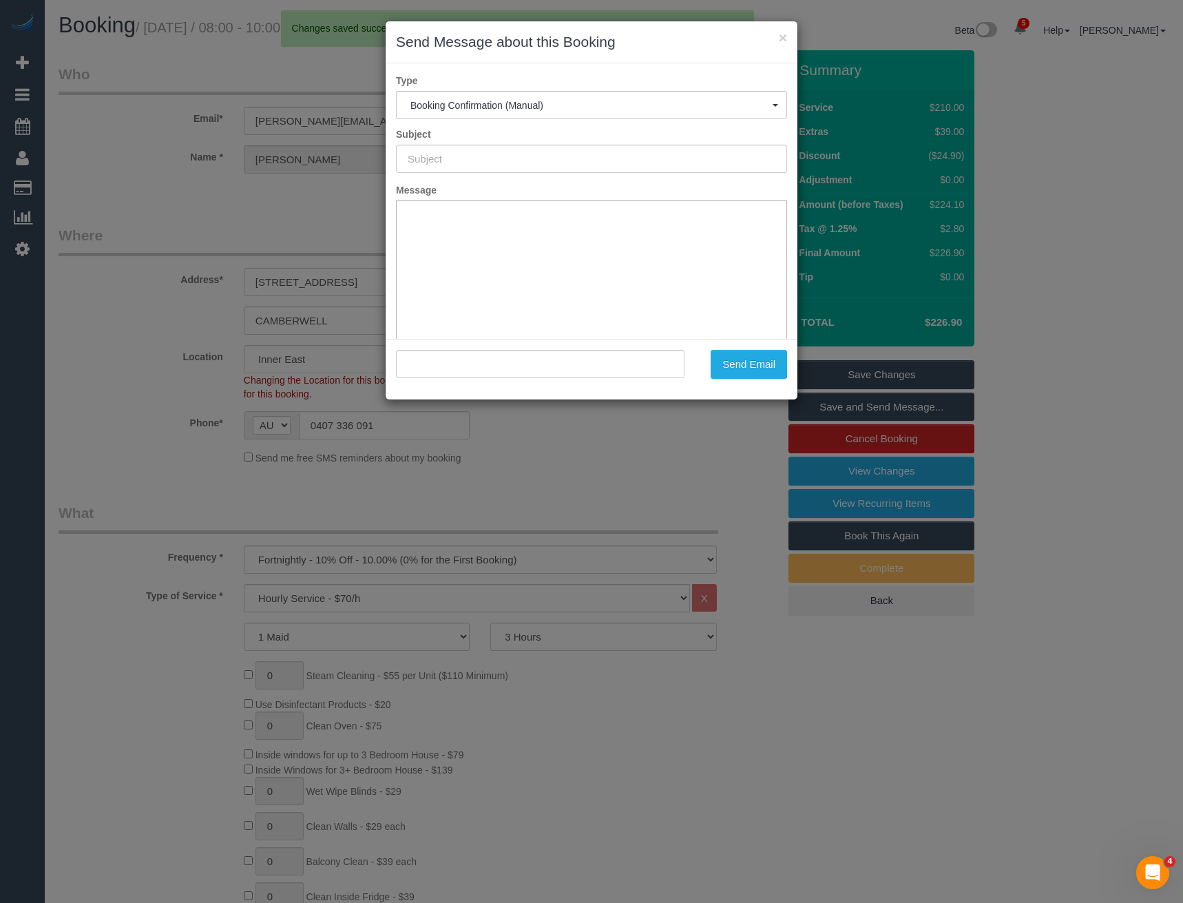
type input "Booking Confirmed"
type input ""Jodie Kinnersley" <jodie.kinnersley@gmail.com>"
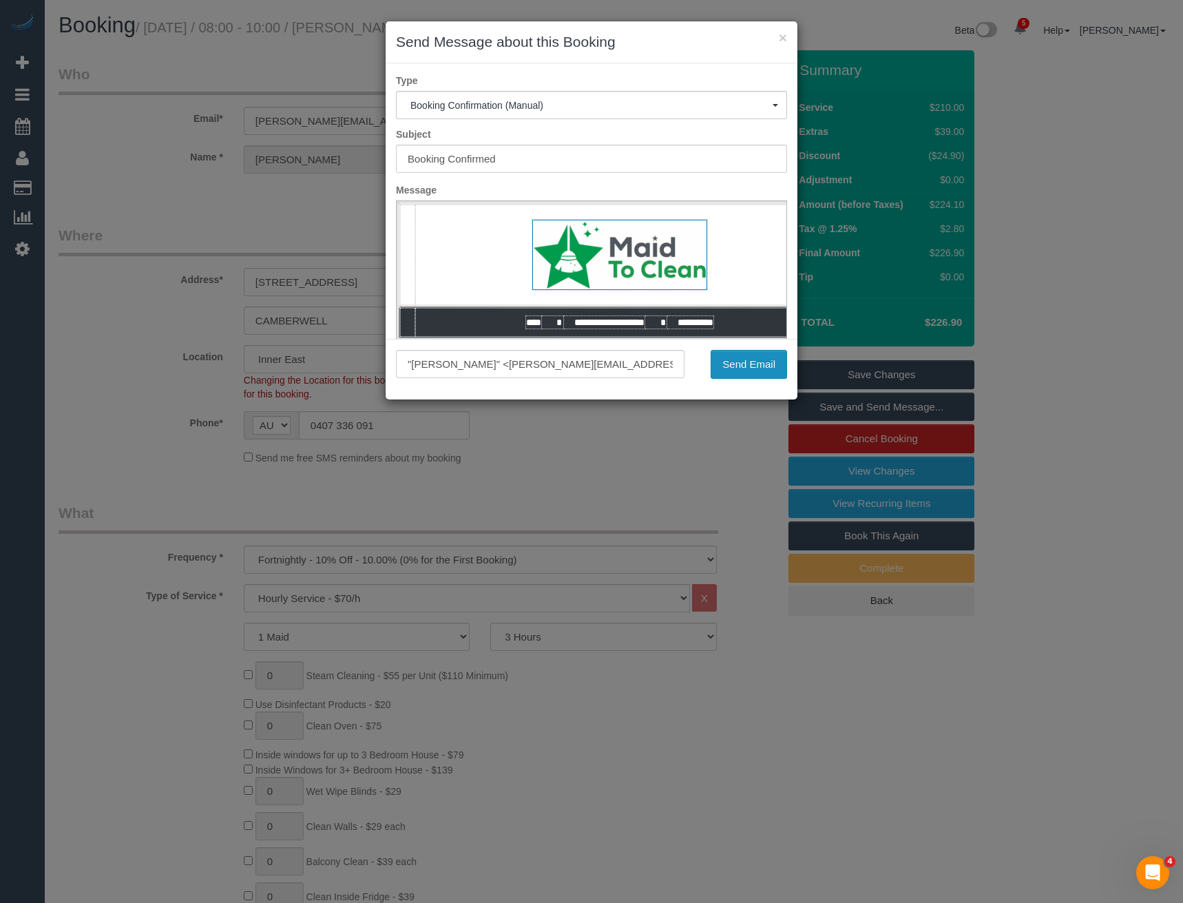
click at [764, 361] on button "Send Email" at bounding box center [749, 364] width 76 height 29
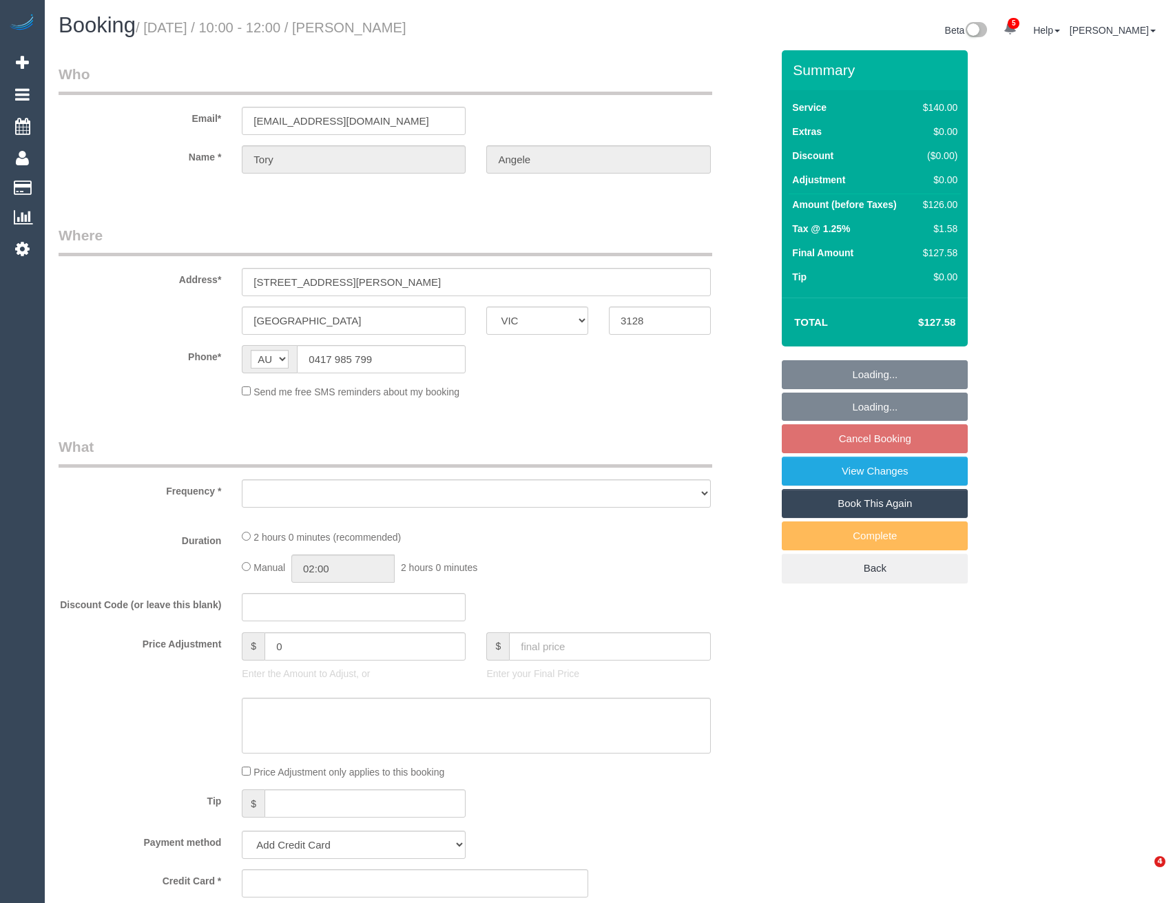
select select "VIC"
select select "string:stripe-pm_1LJXQl2GScqysDRVbZQJymId"
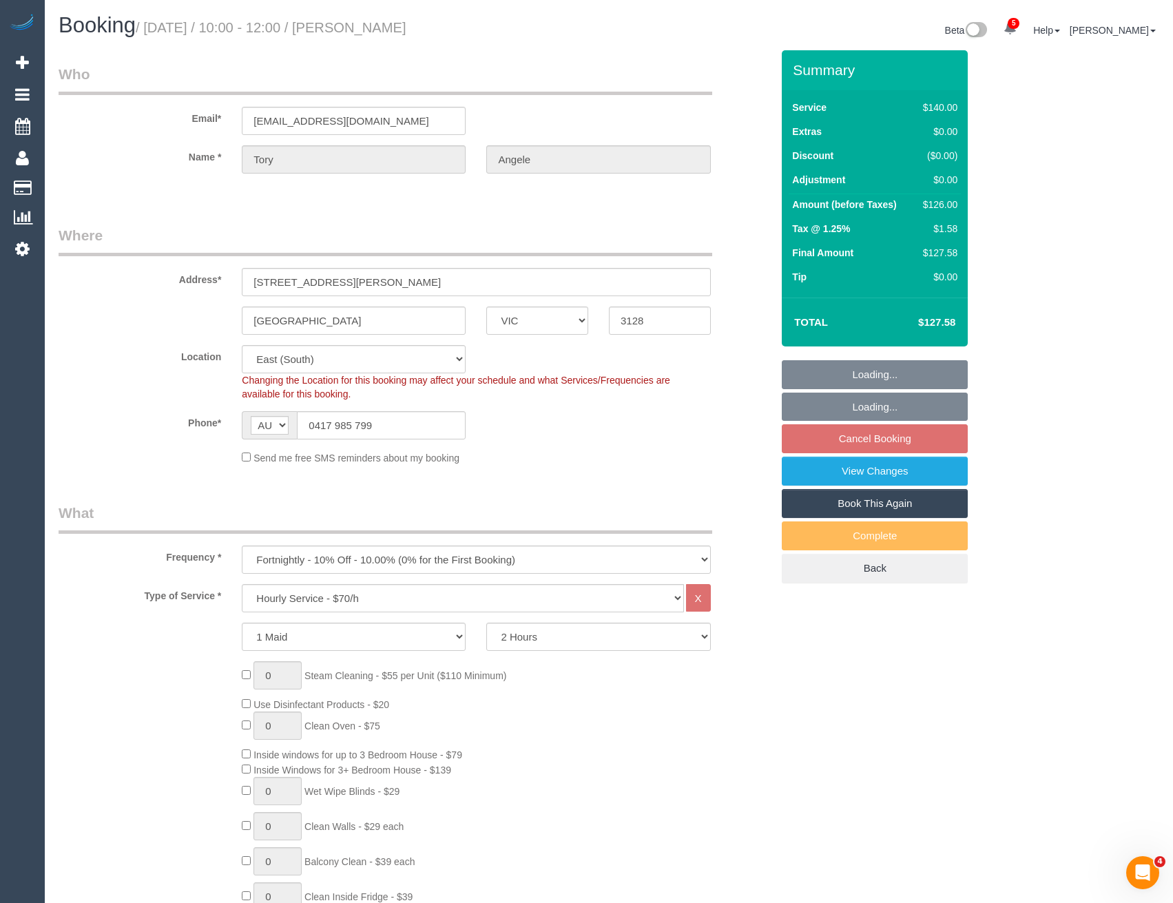
select select "object:905"
select select "number:28"
select select "number:14"
select select "number:19"
select select "number:22"
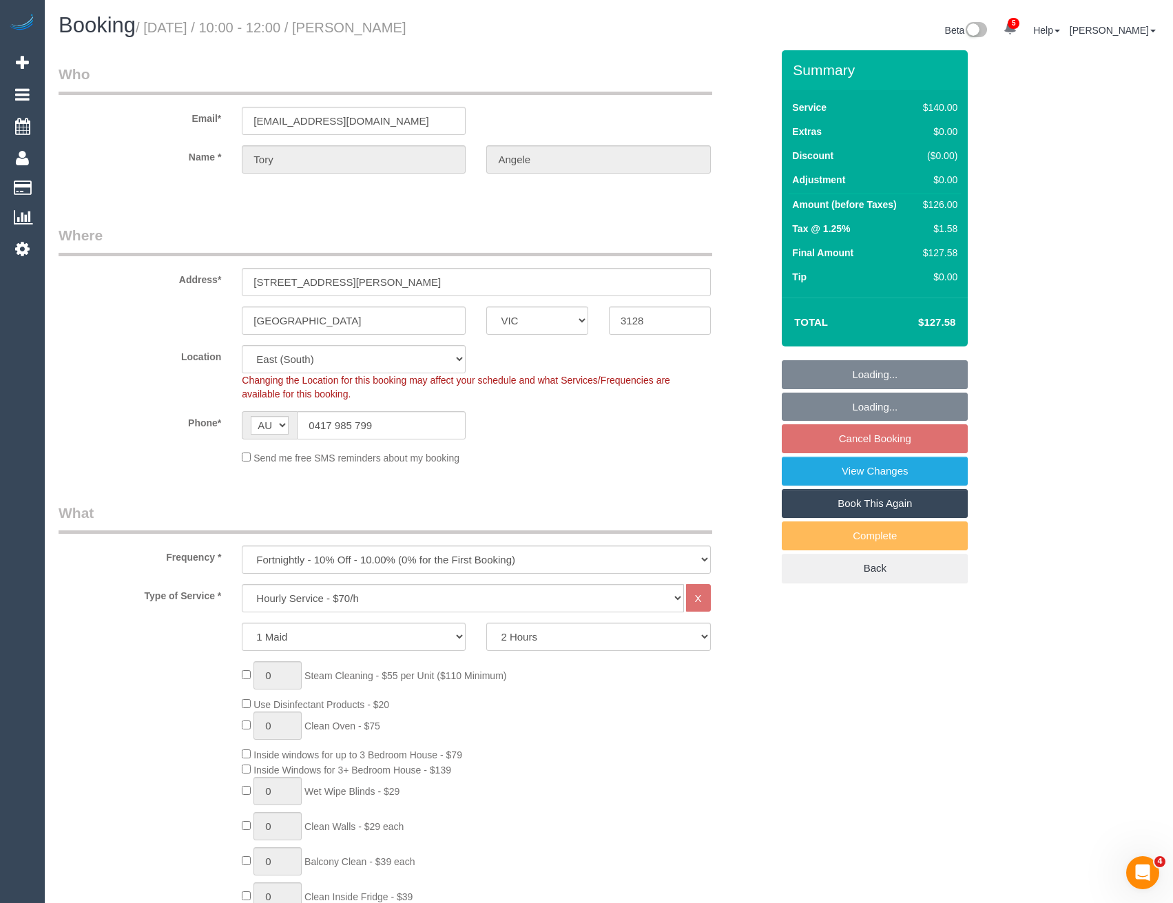
select select "number:33"
select select "number:12"
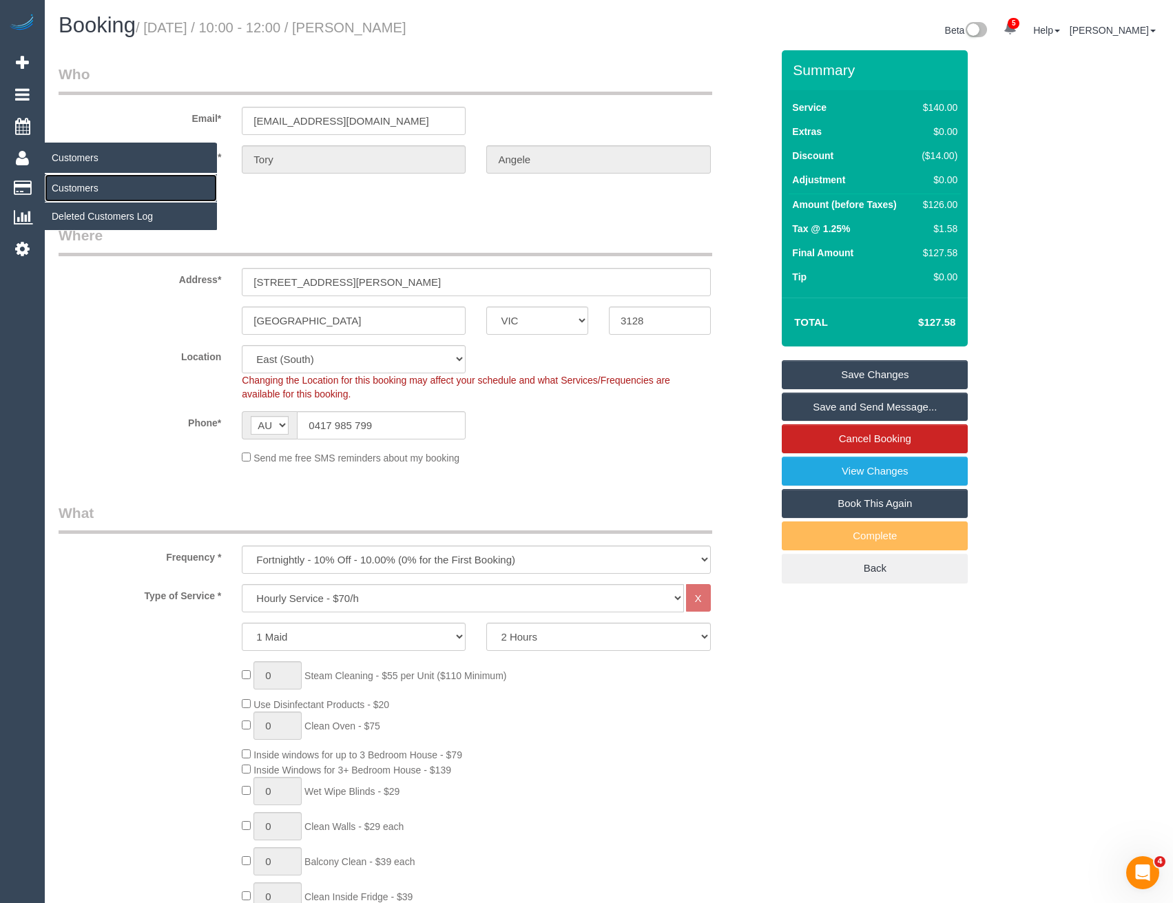
drag, startPoint x: 82, startPoint y: 184, endPoint x: 118, endPoint y: 187, distance: 36.7
click at [82, 184] on link "Customers" at bounding box center [131, 188] width 172 height 28
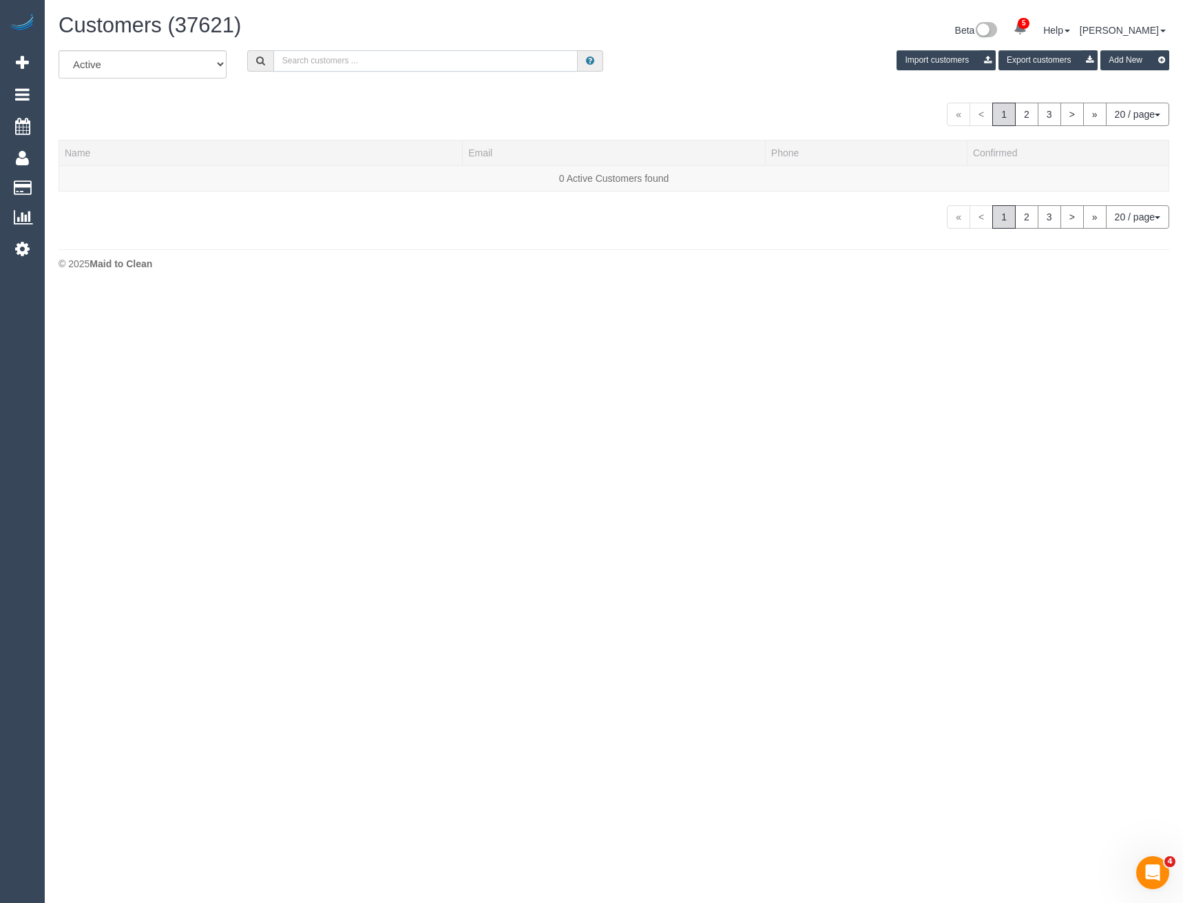
click at [350, 61] on input "text" at bounding box center [425, 60] width 305 height 21
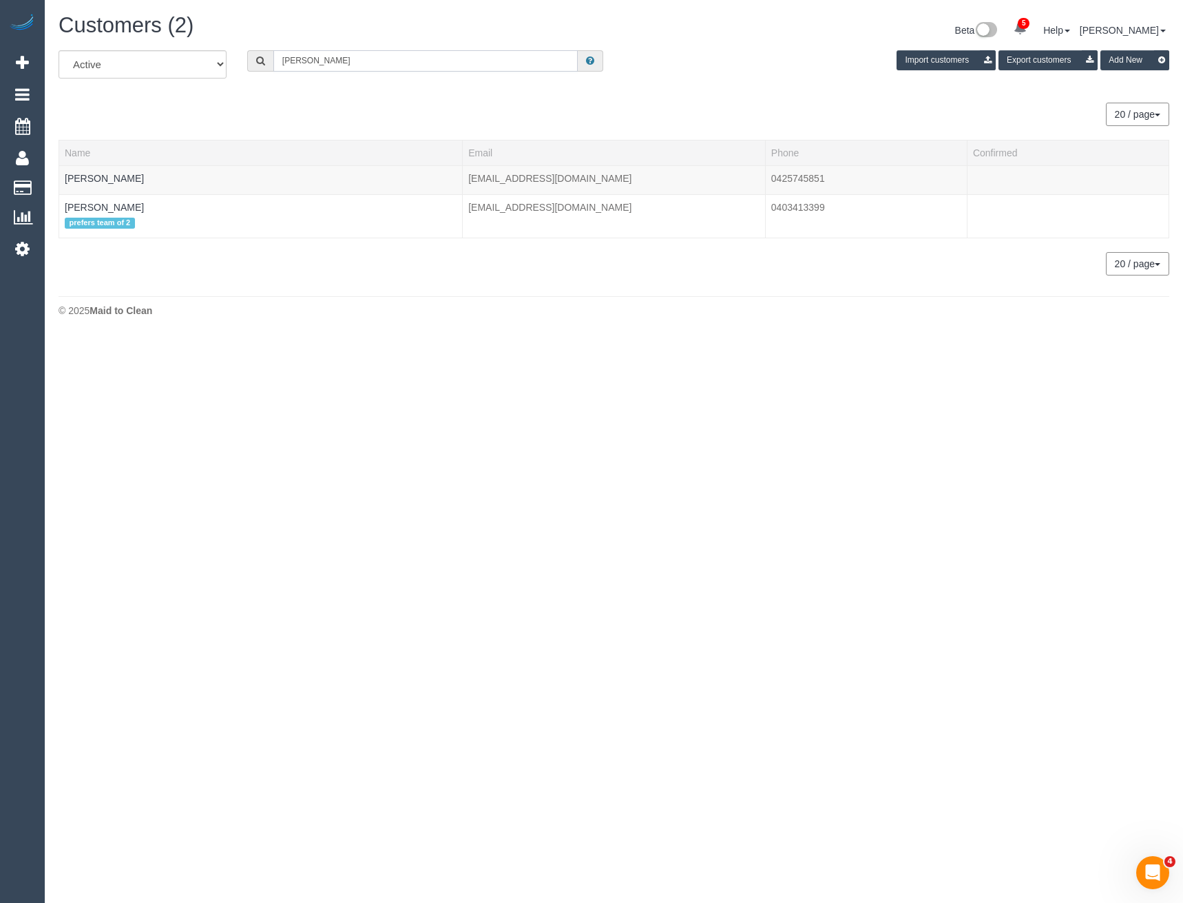
type input "Joanne tan"
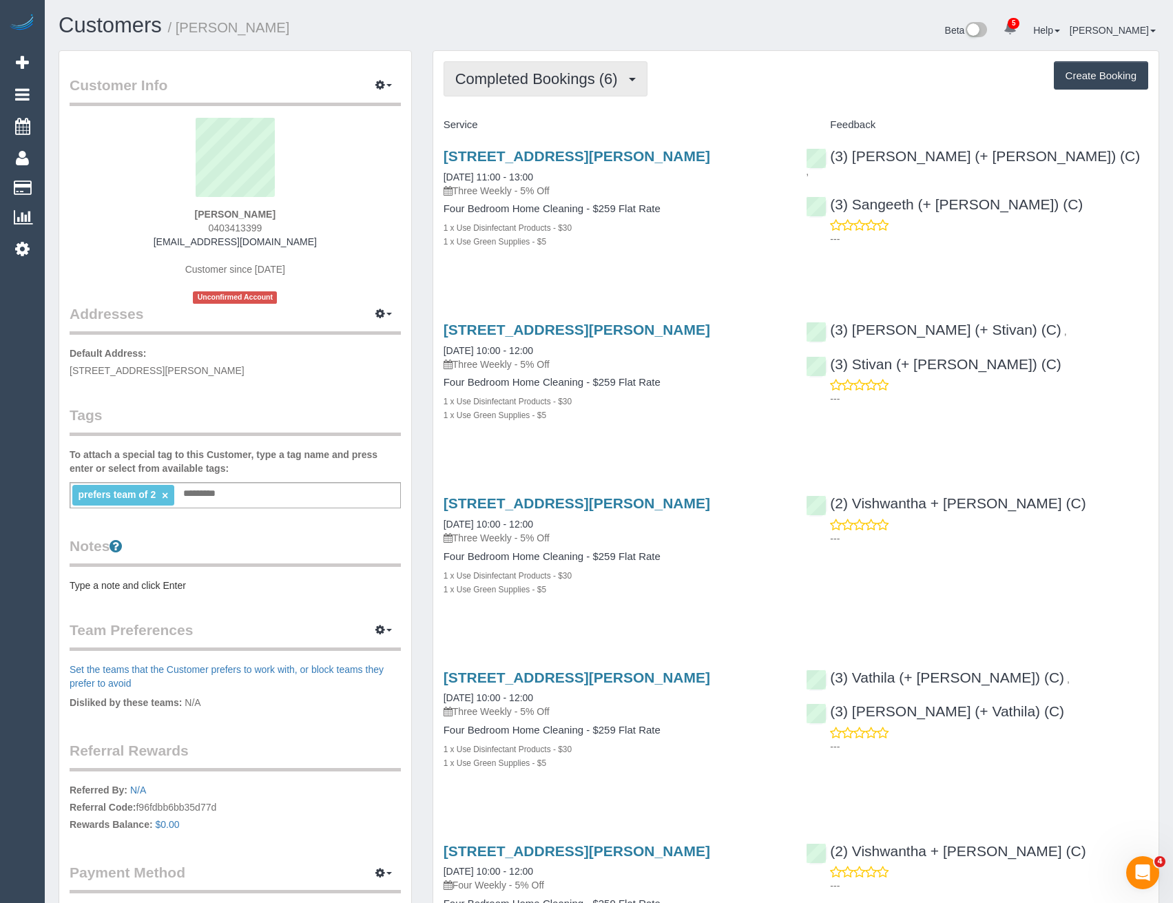
click at [533, 85] on span "Completed Bookings (6)" at bounding box center [539, 78] width 169 height 17
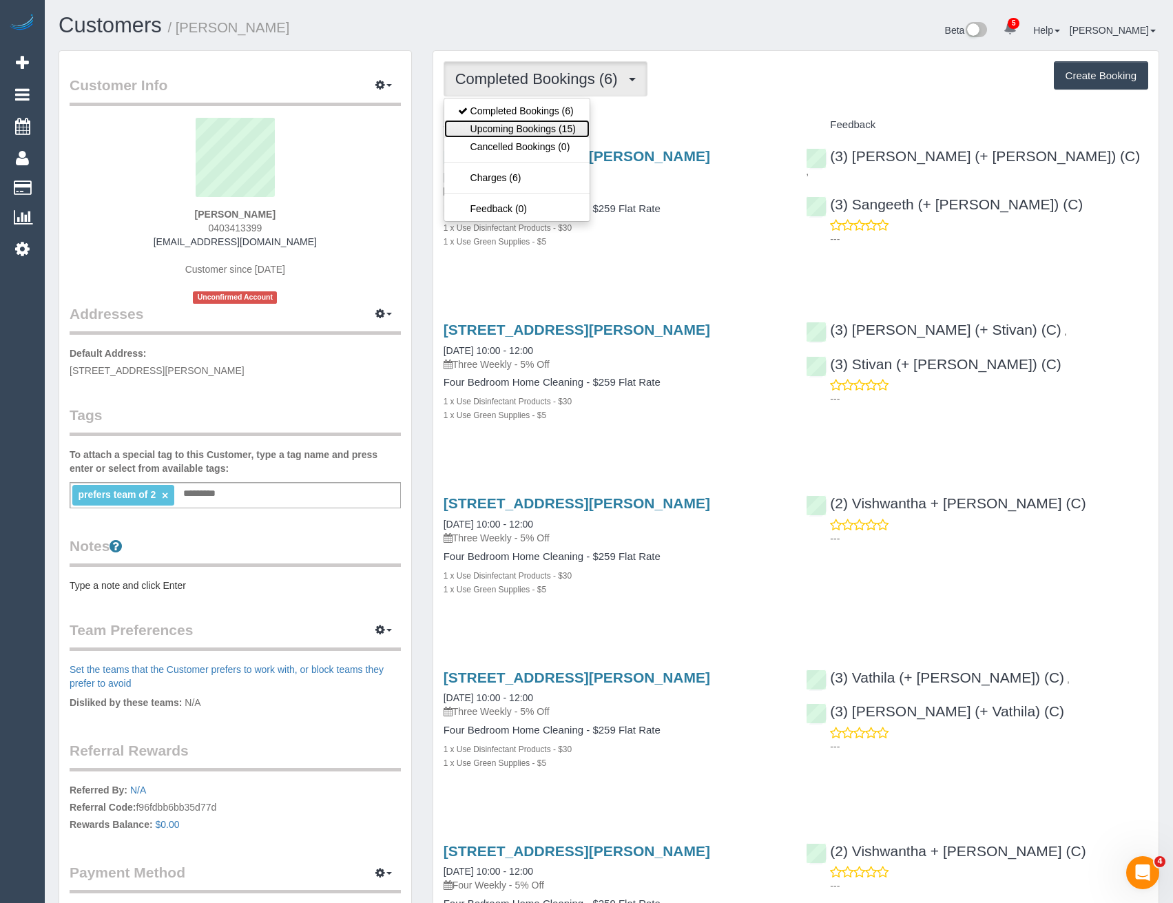
click at [509, 133] on link "Upcoming Bookings (15)" at bounding box center [516, 129] width 145 height 18
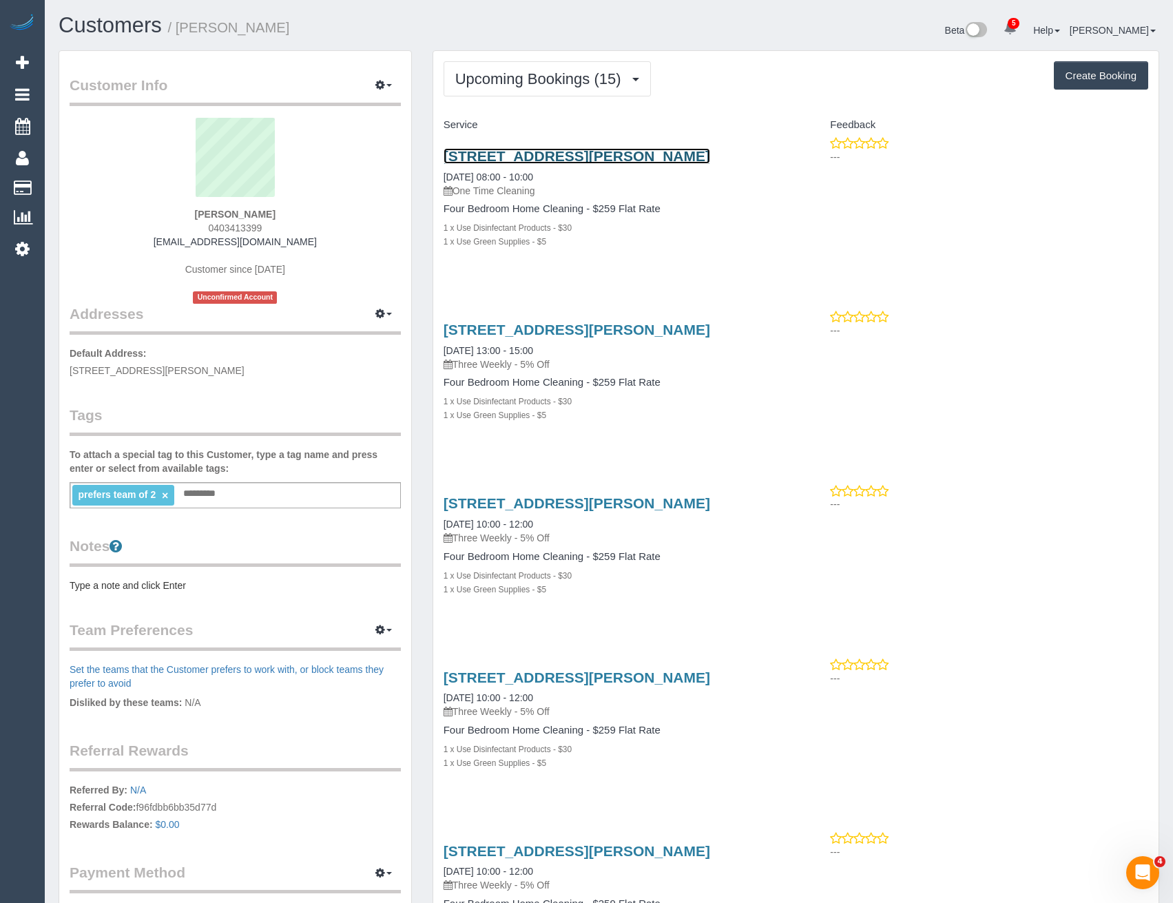
click at [602, 156] on link "[STREET_ADDRESS][PERSON_NAME]" at bounding box center [577, 156] width 267 height 16
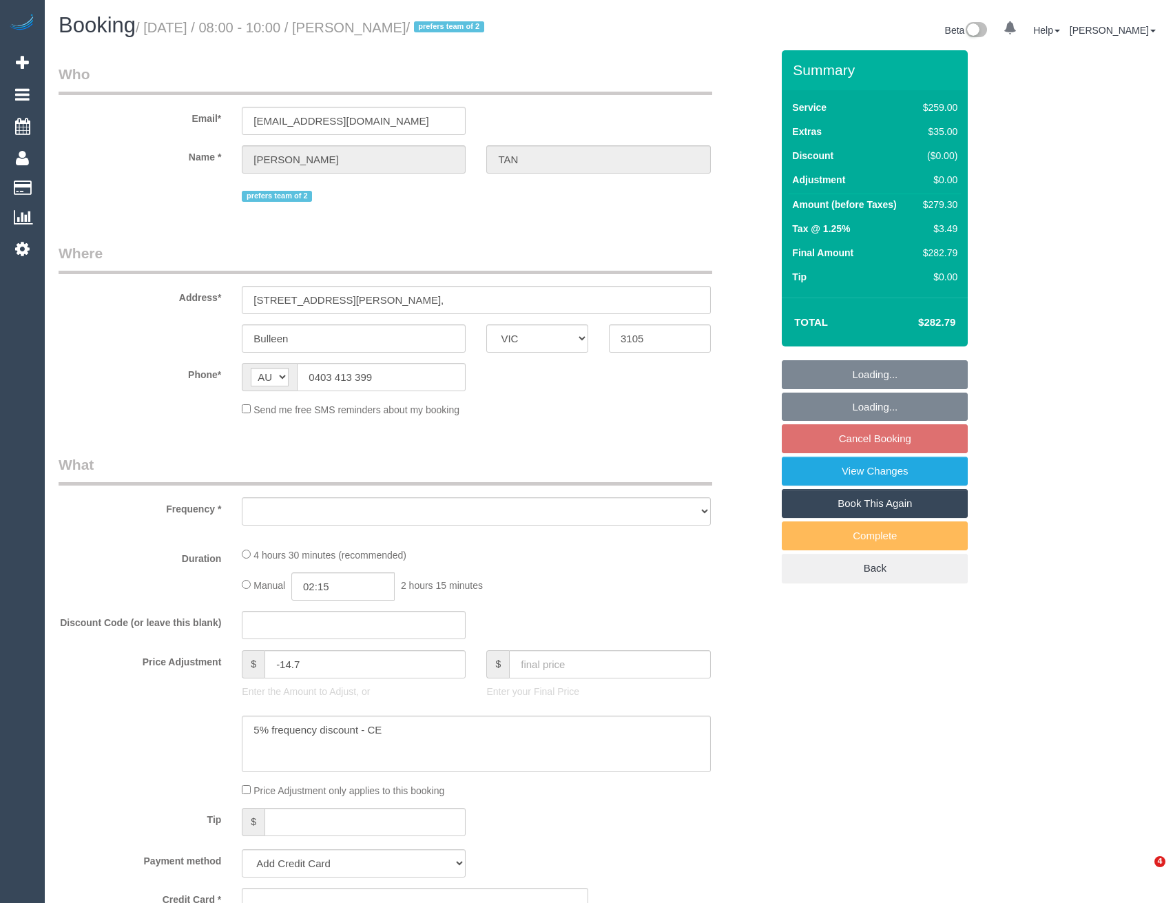
select select "VIC"
select select "string:stripe-pm_1RI0op2GScqysDRVmhx9fUxm"
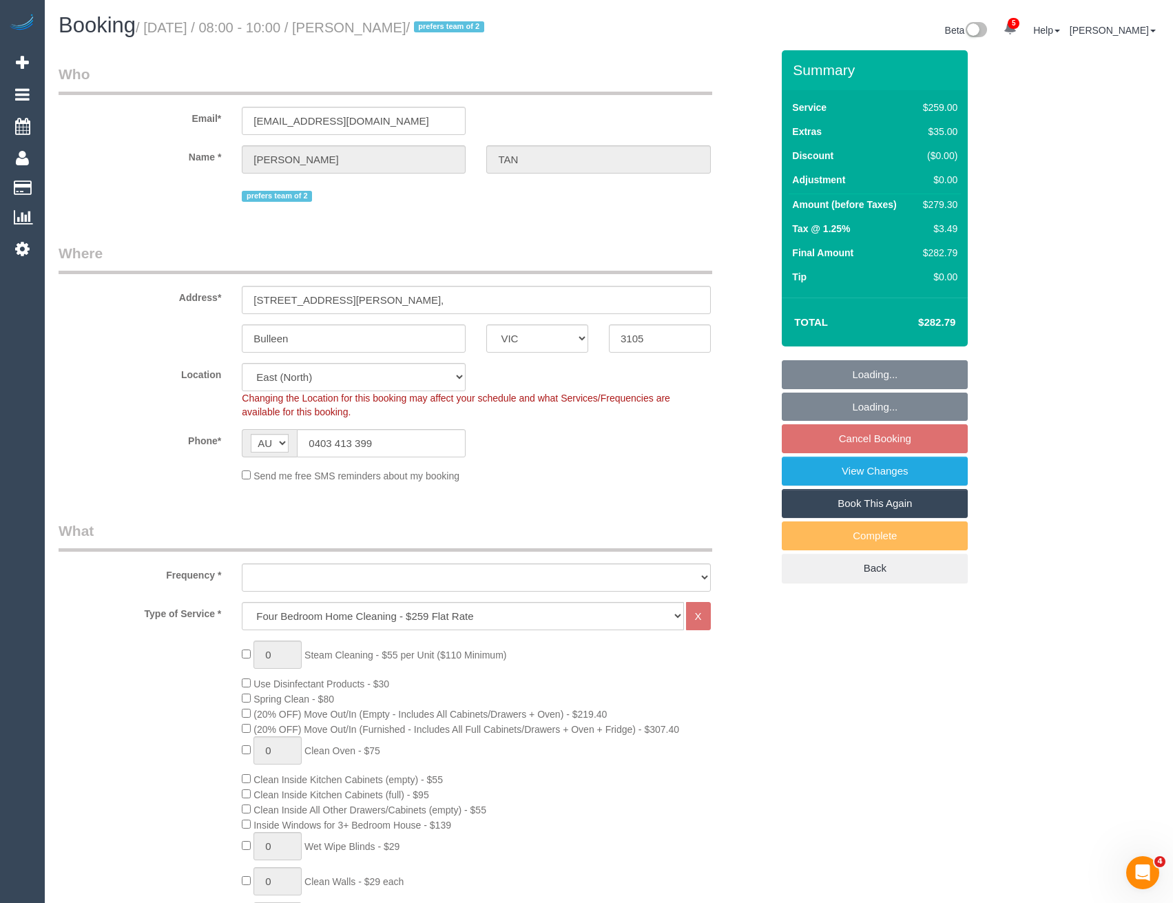
select select "object:674"
select select "number:28"
select select "number:14"
select select "number:19"
select select "number:24"
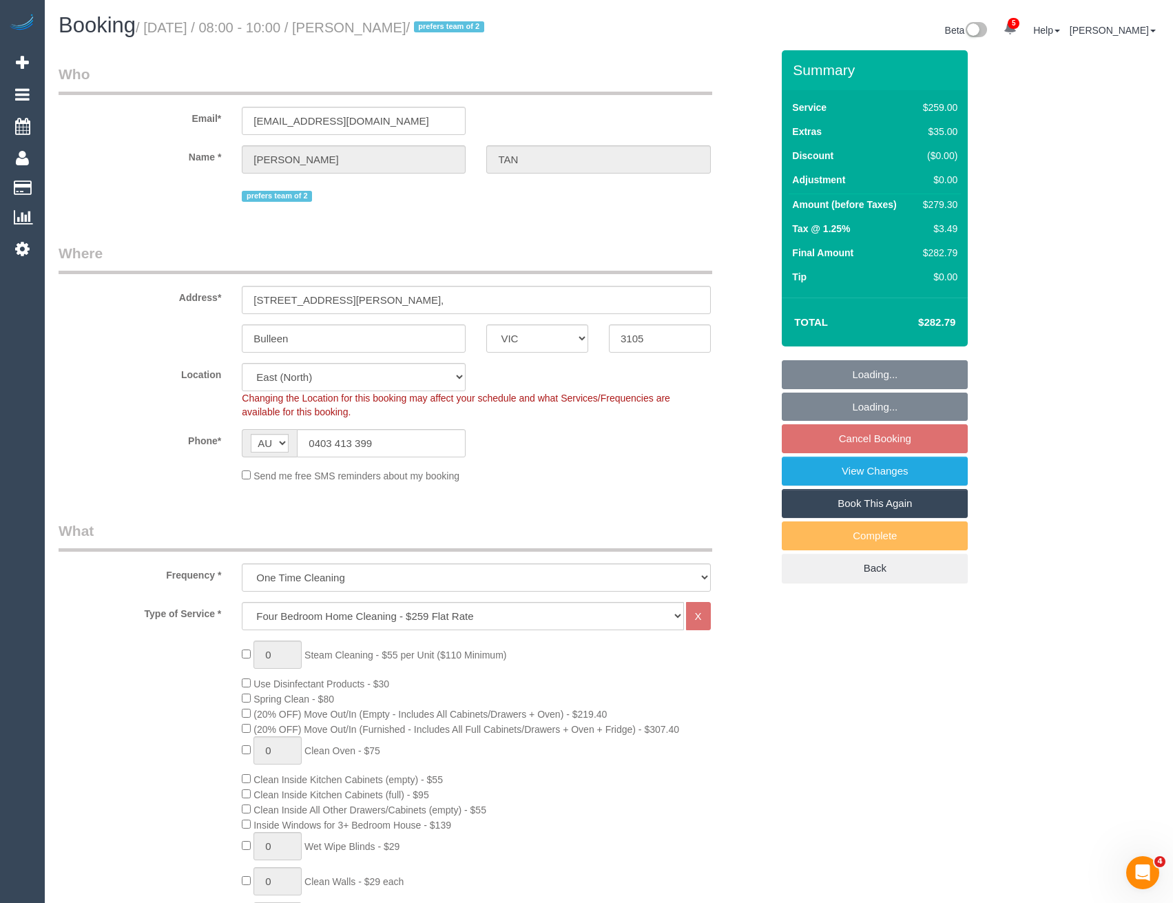
select select "number:34"
select select "number:26"
select select "object:1201"
select select "spot1"
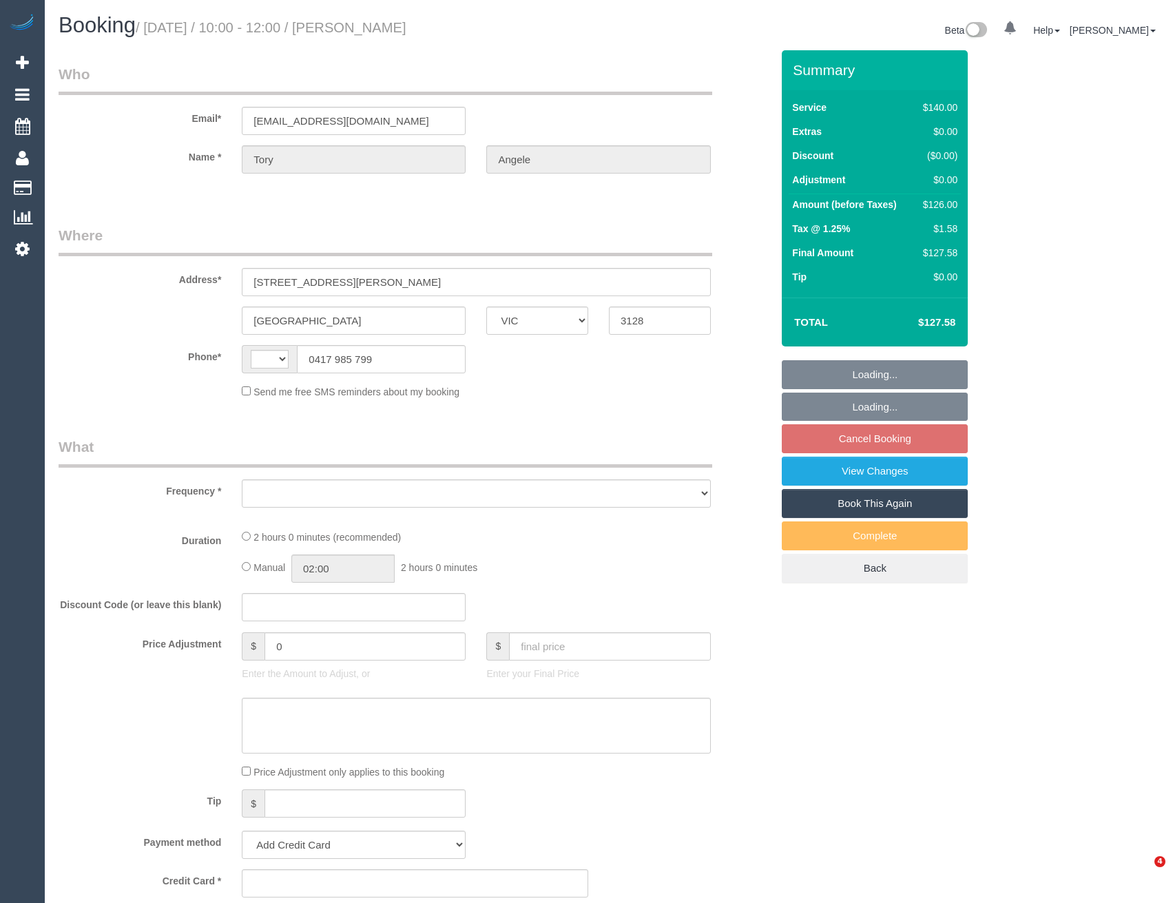
select select "VIC"
select select "string:AU"
select select "object:588"
select select "string:stripe-pm_1LJXQl2GScqysDRVbZQJymId"
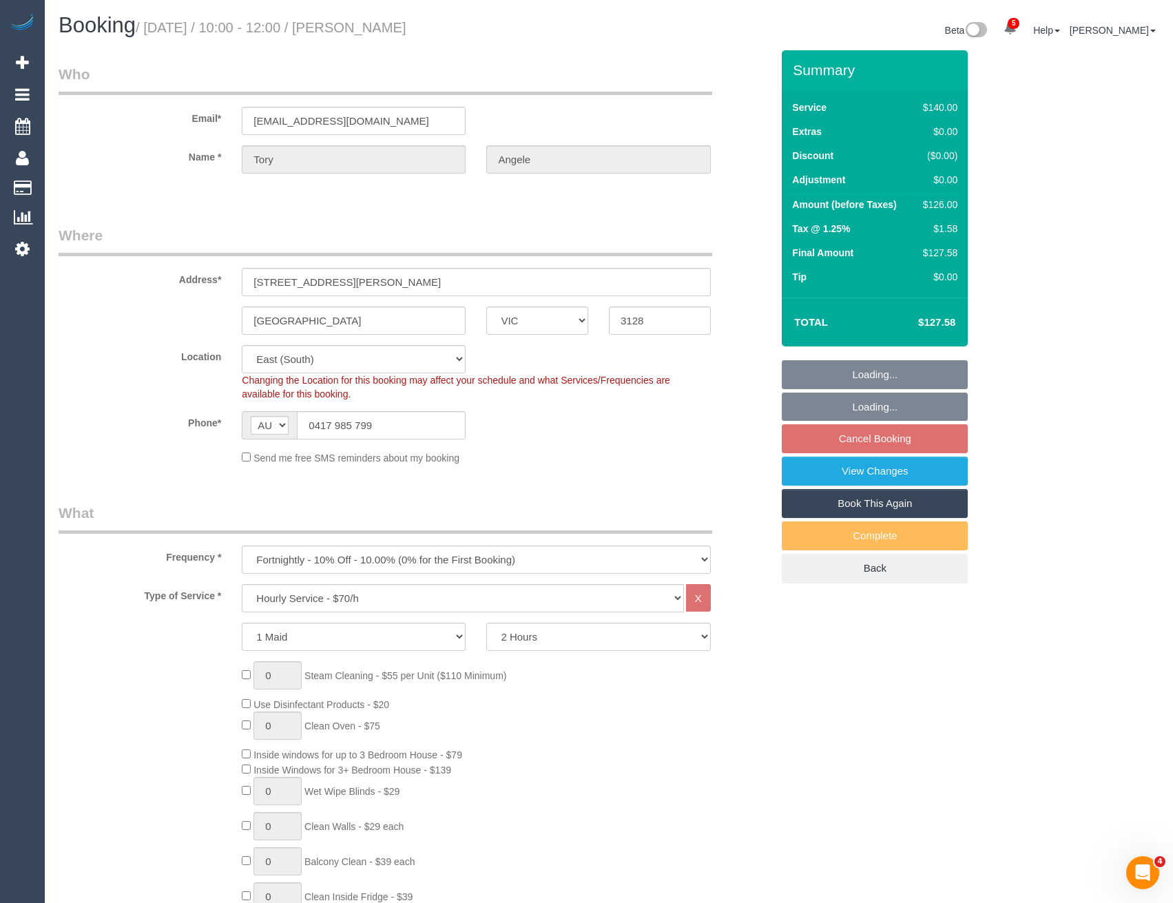
select select "number:28"
select select "number:14"
select select "number:19"
select select "number:22"
select select "number:33"
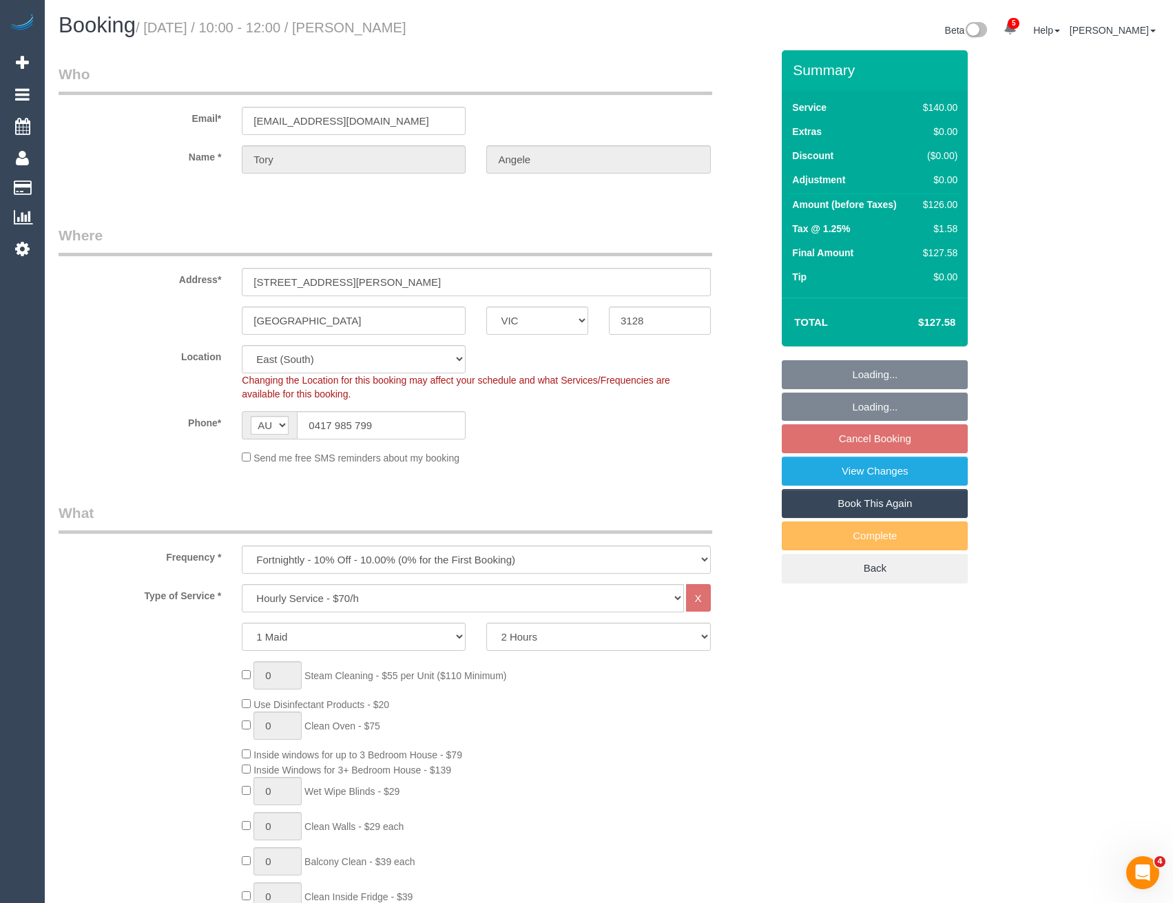
select select "number:12"
select select "object:1330"
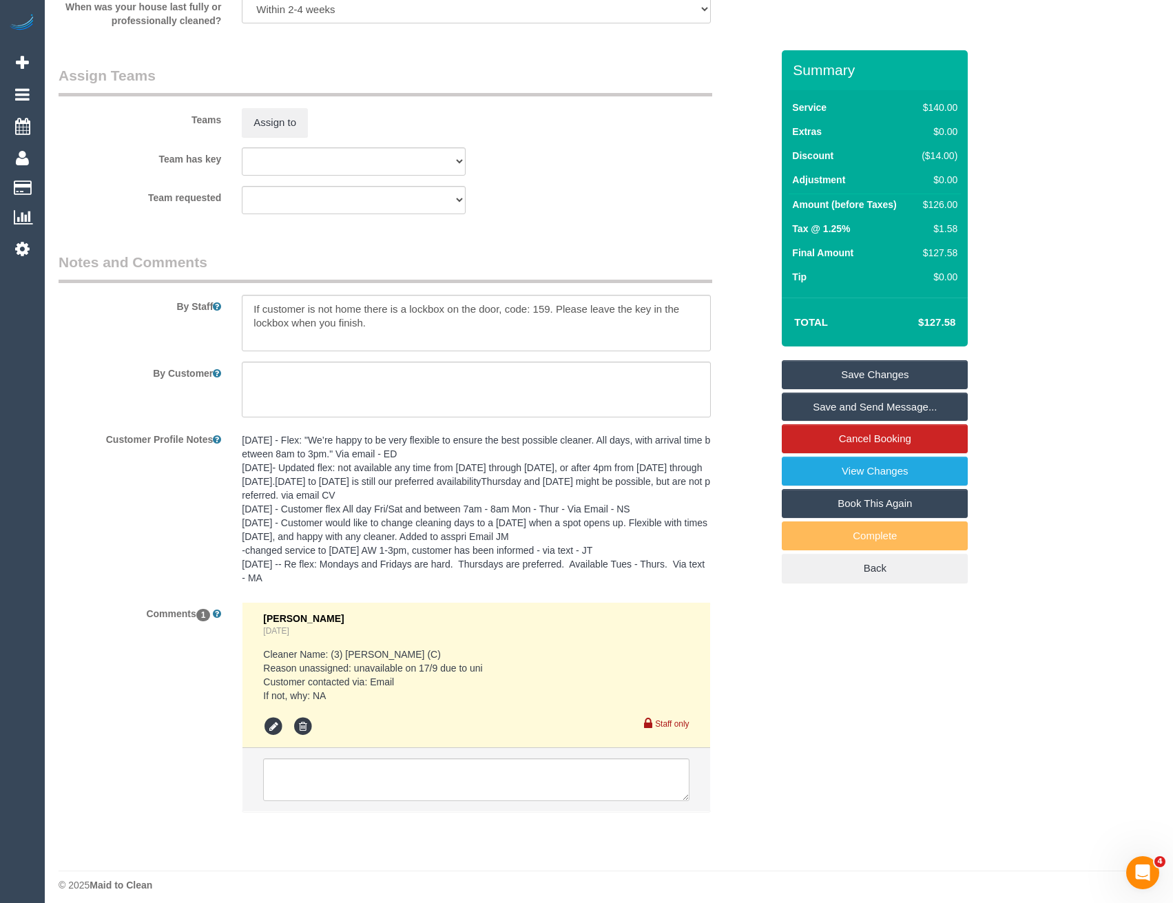
scroll to position [2094, 0]
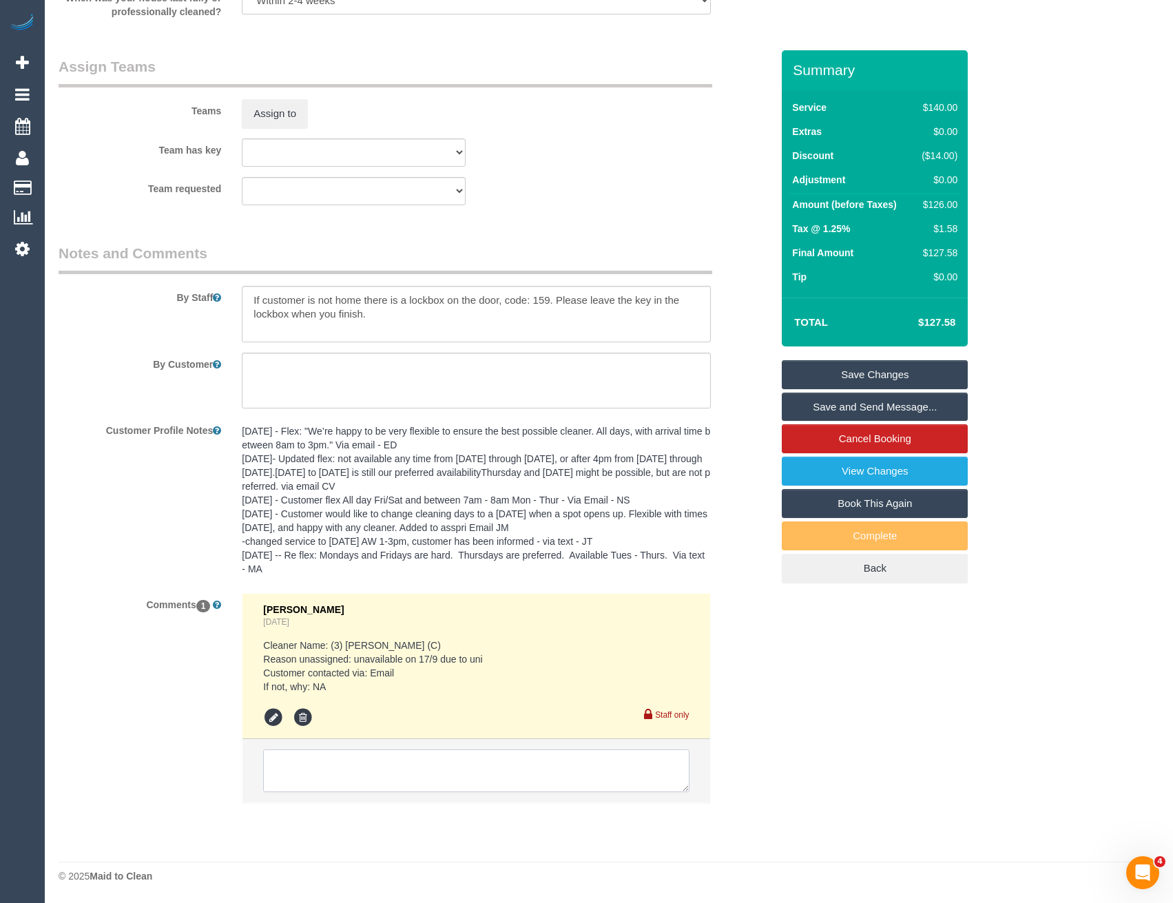
click at [342, 778] on textarea at bounding box center [476, 770] width 426 height 43
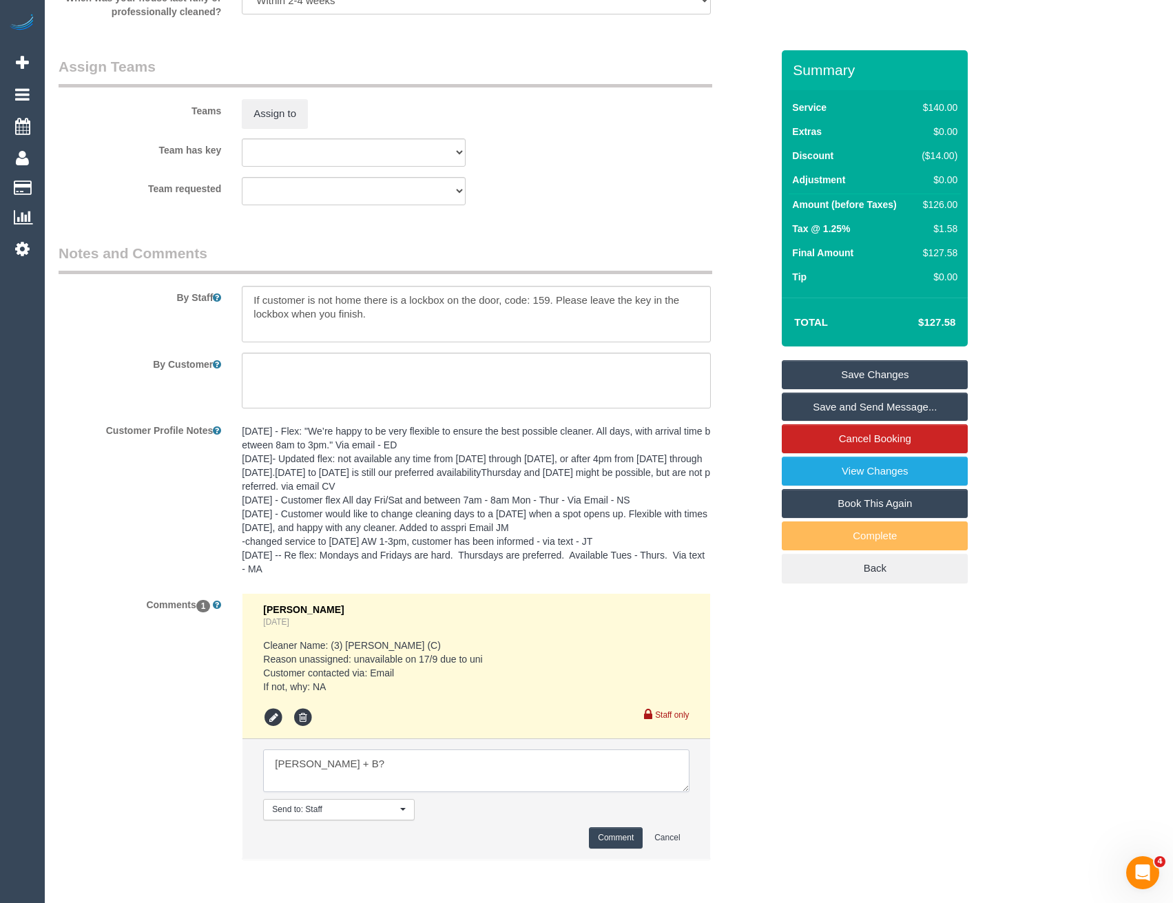
type textarea "[PERSON_NAME] + B?"
click at [605, 829] on button "Comment" at bounding box center [616, 837] width 54 height 21
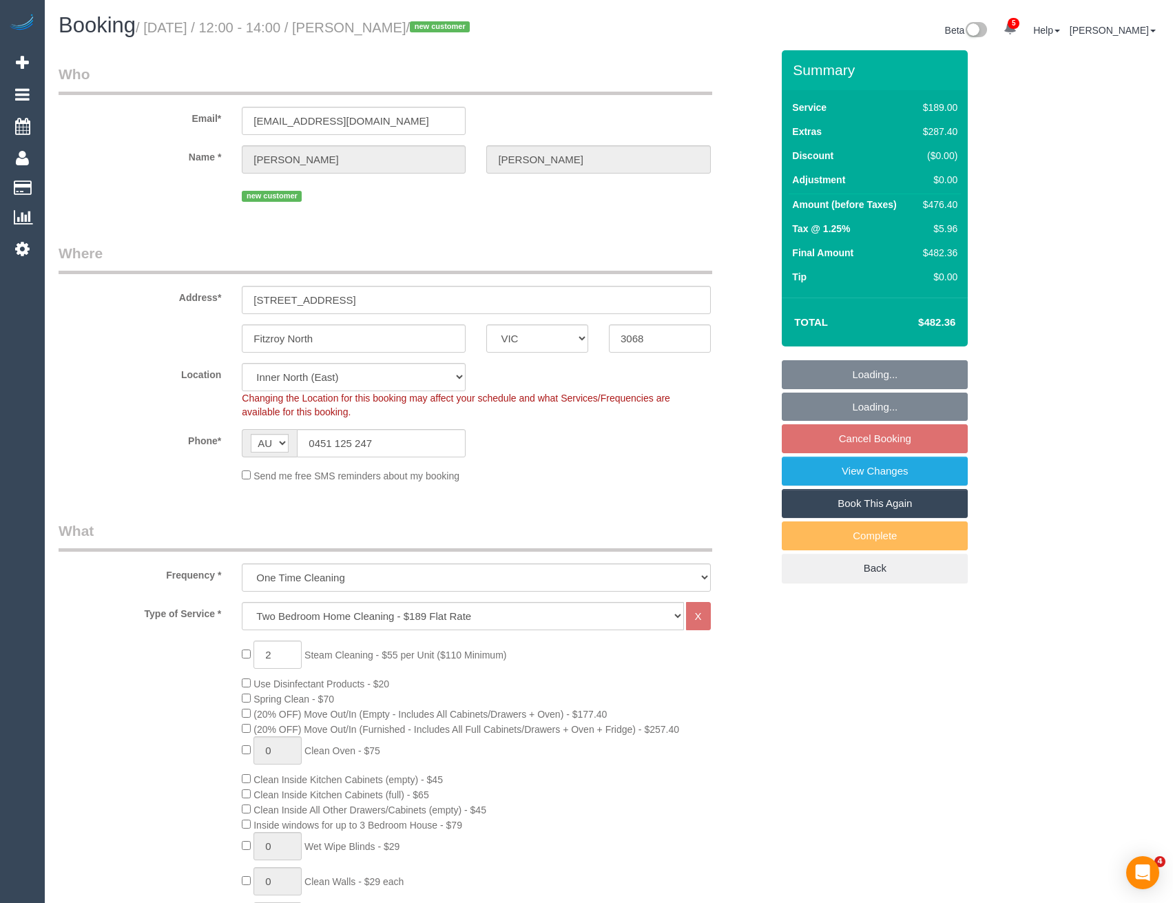
select select "VIC"
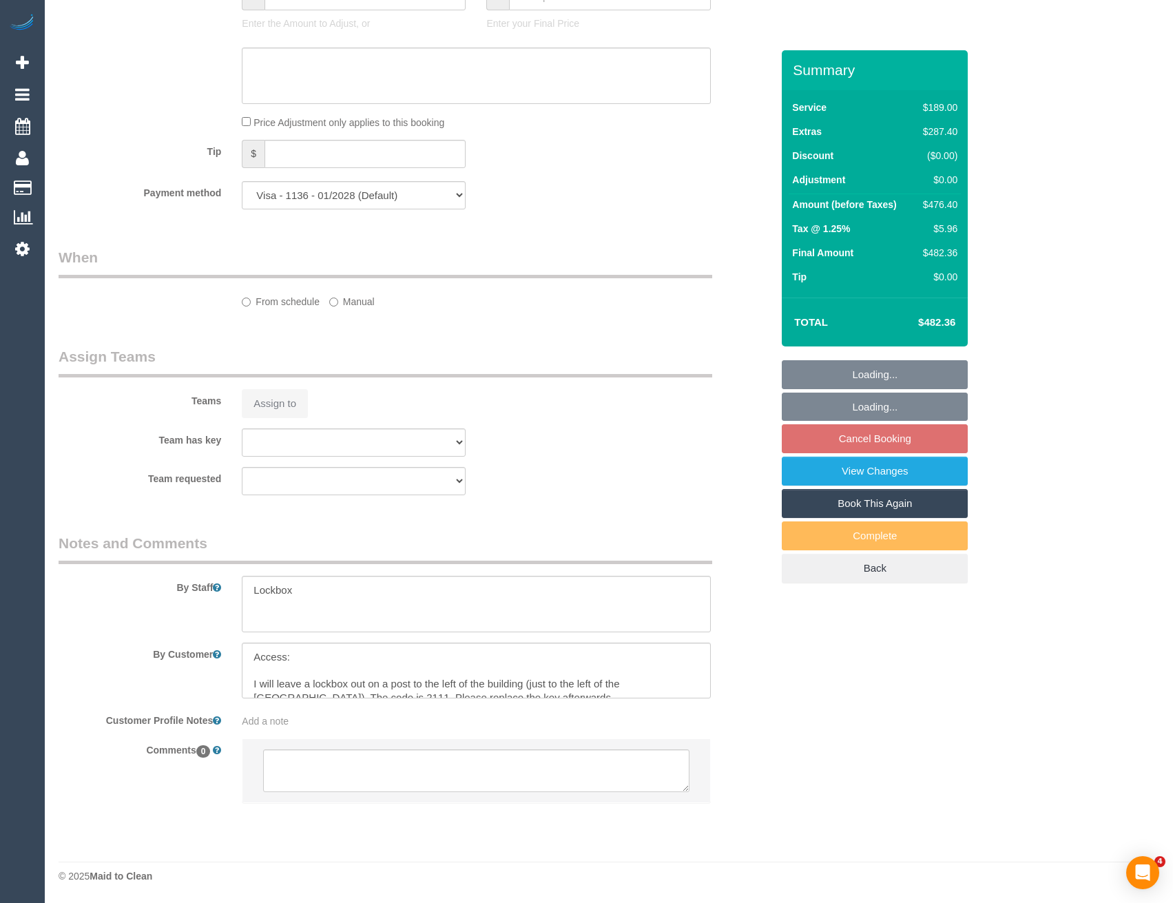
select select "object:1646"
click at [388, 784] on textarea at bounding box center [476, 770] width 426 height 43
select select "spot4"
select select "number:28"
select select "number:16"
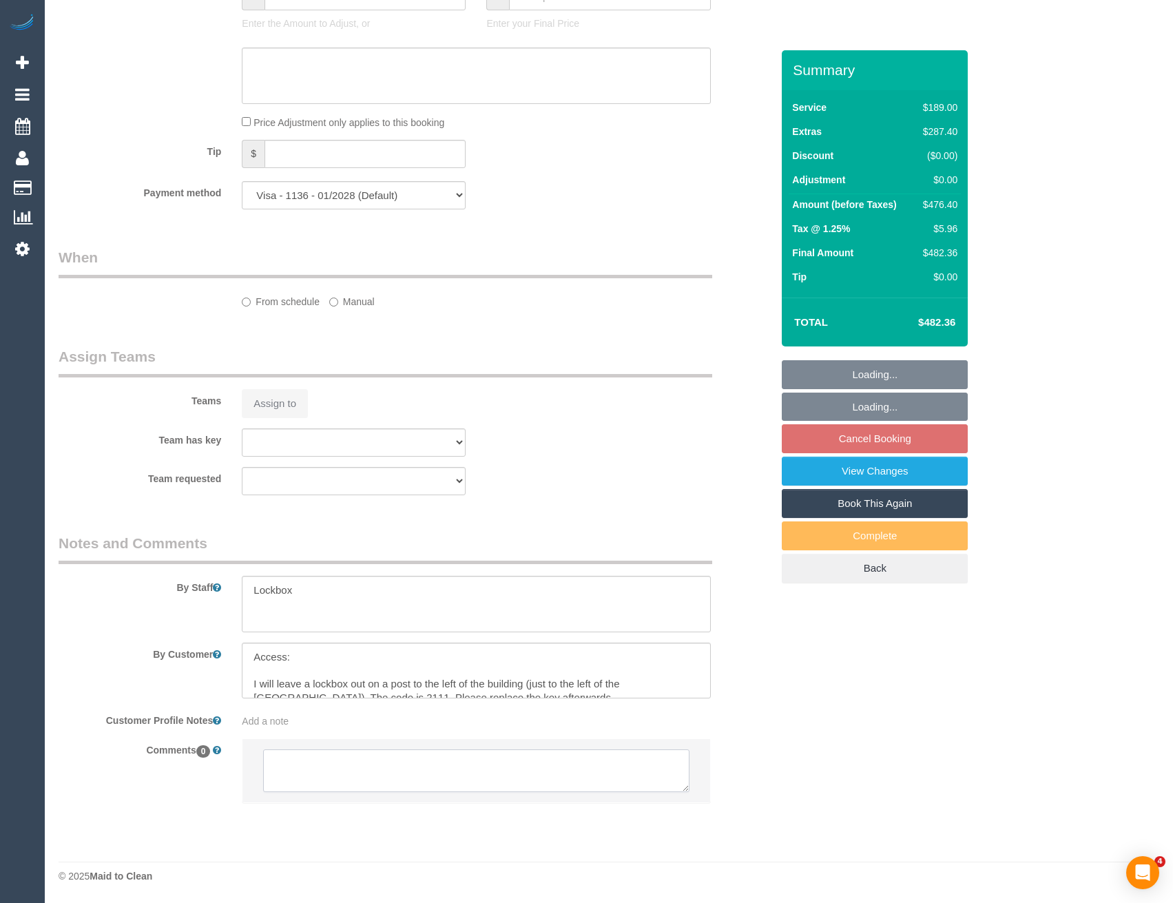
select select "number:19"
select select "number:36"
select select "number:26"
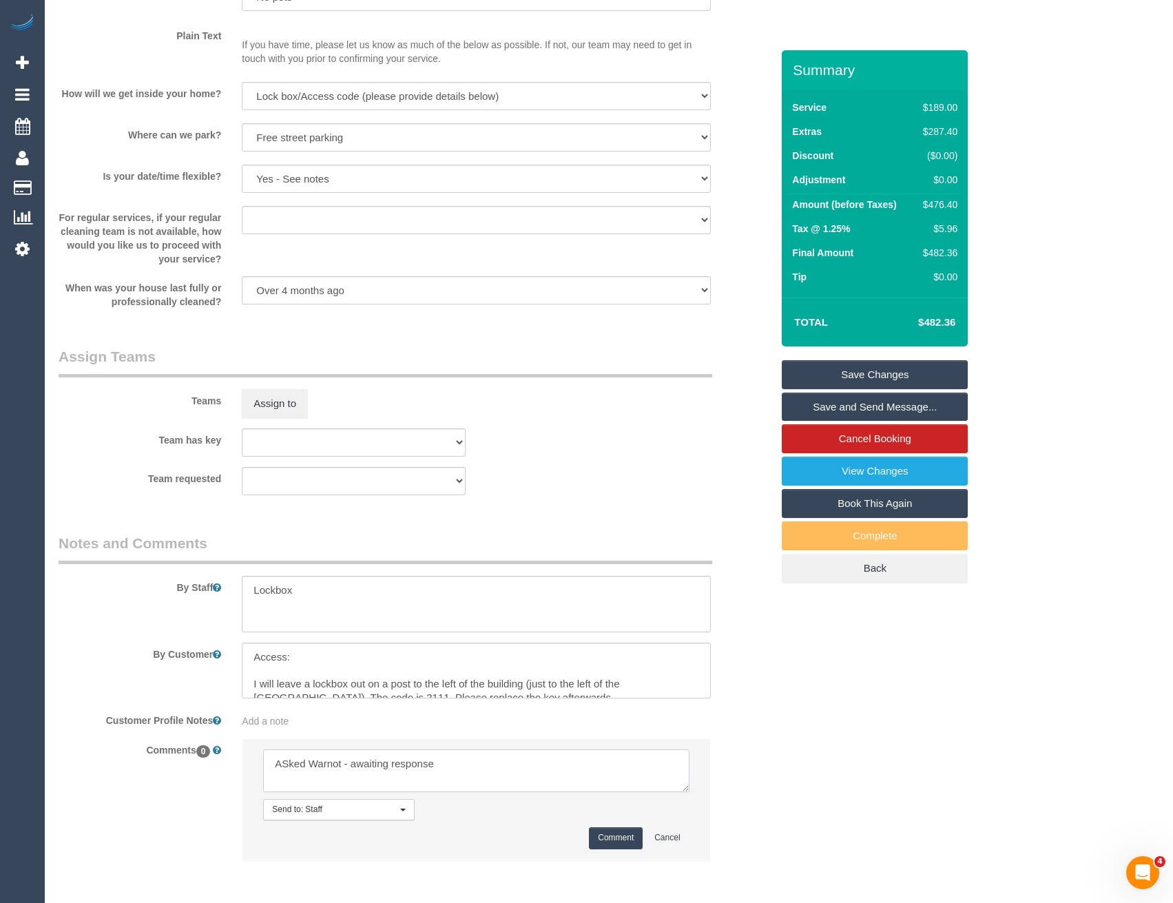
type textarea "ASked Warnot - awaiting response"
click at [614, 842] on button "Comment" at bounding box center [616, 837] width 54 height 21
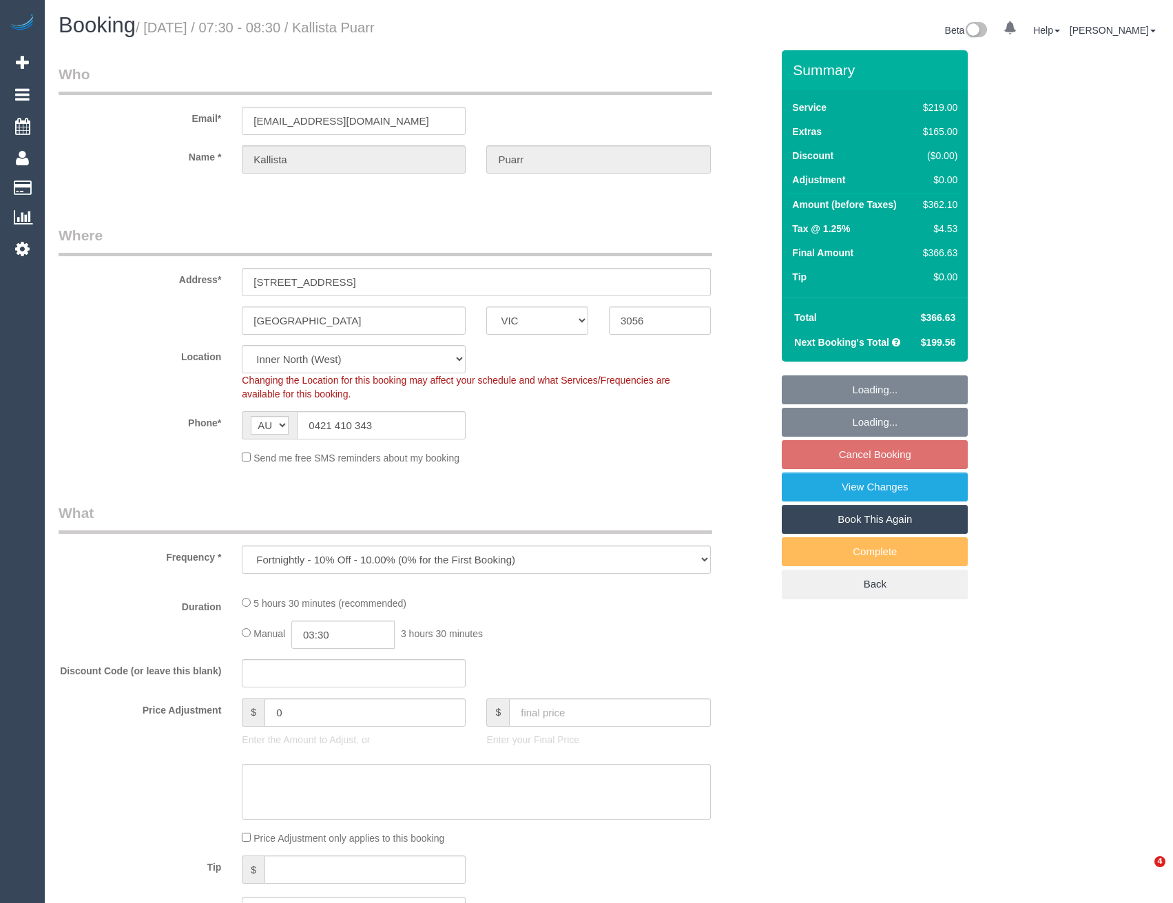
select select "VIC"
select select "object:641"
select select "number:29"
select select "number:14"
select select "number:19"
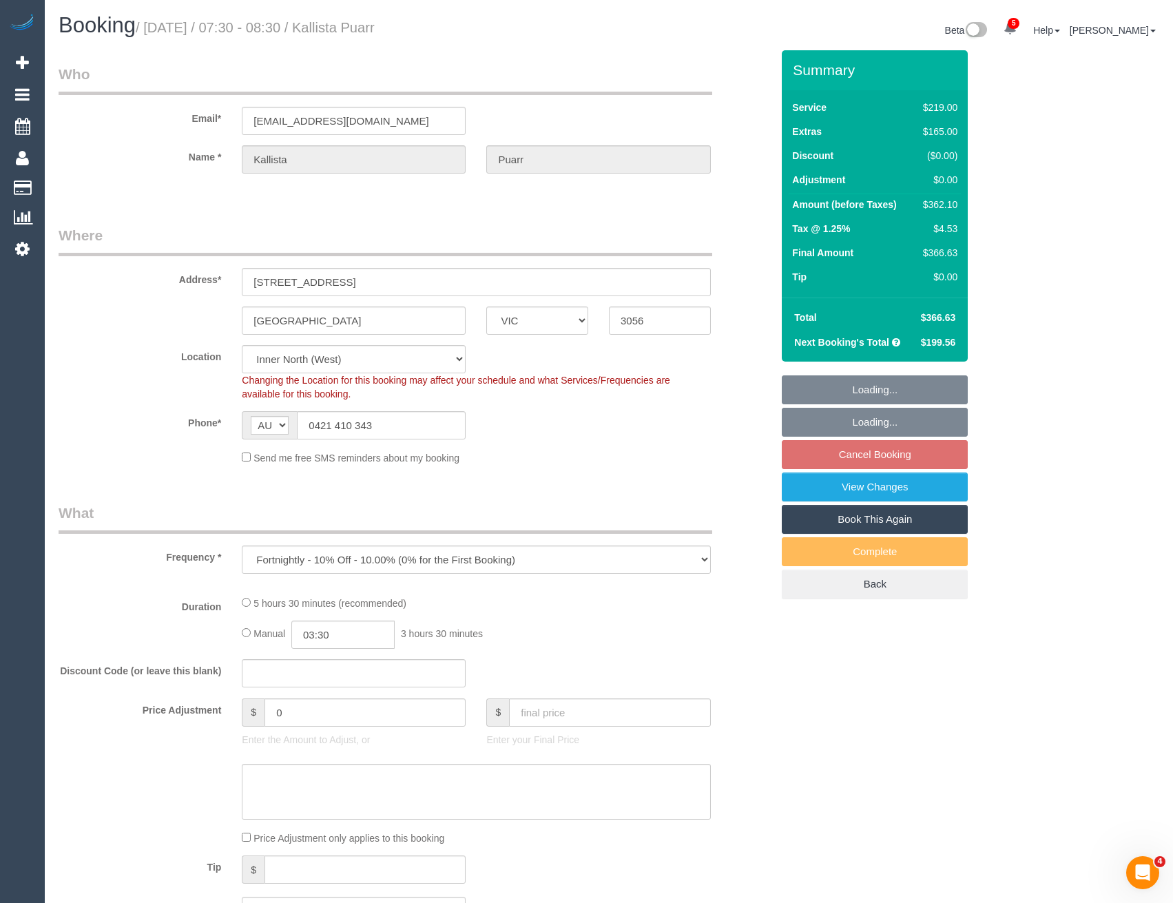
select select "number:25"
select select "number:34"
select select "number:11"
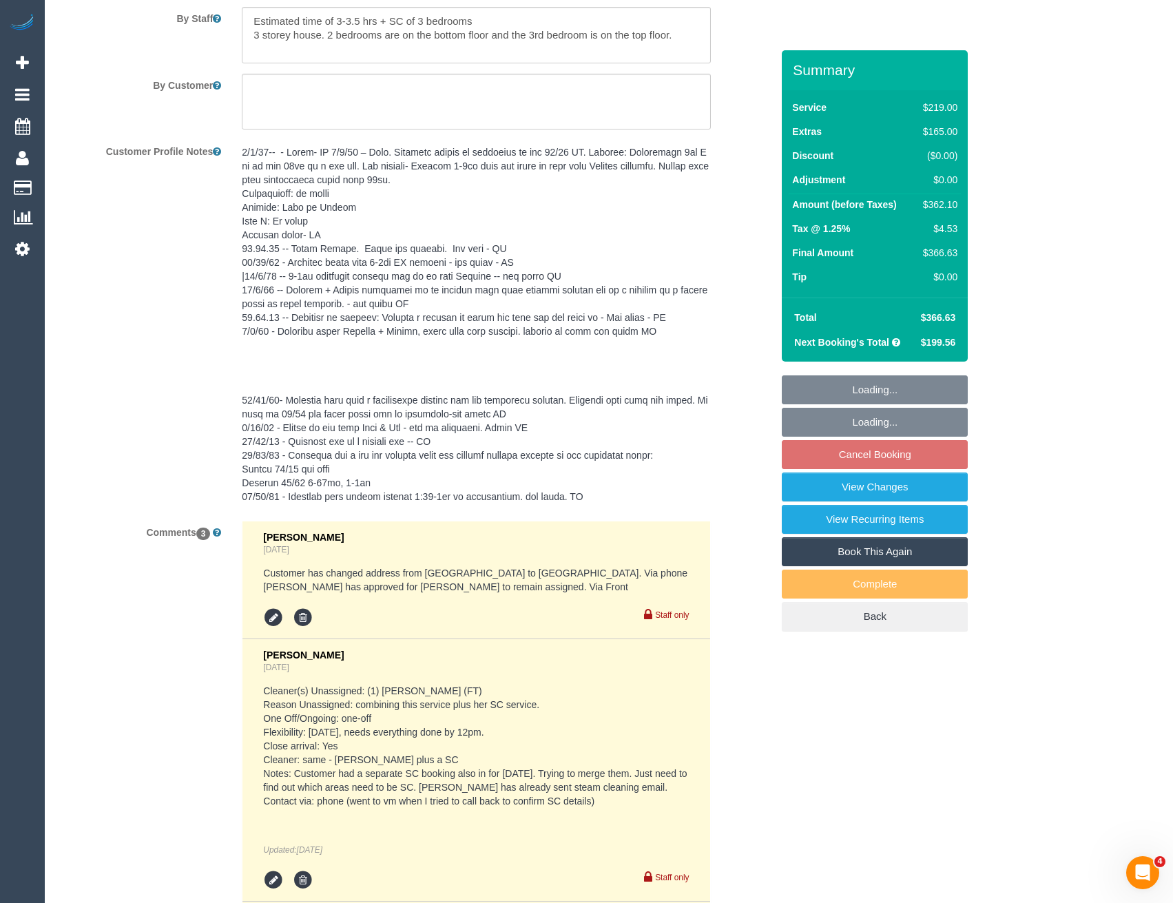
scroll to position [2676, 0]
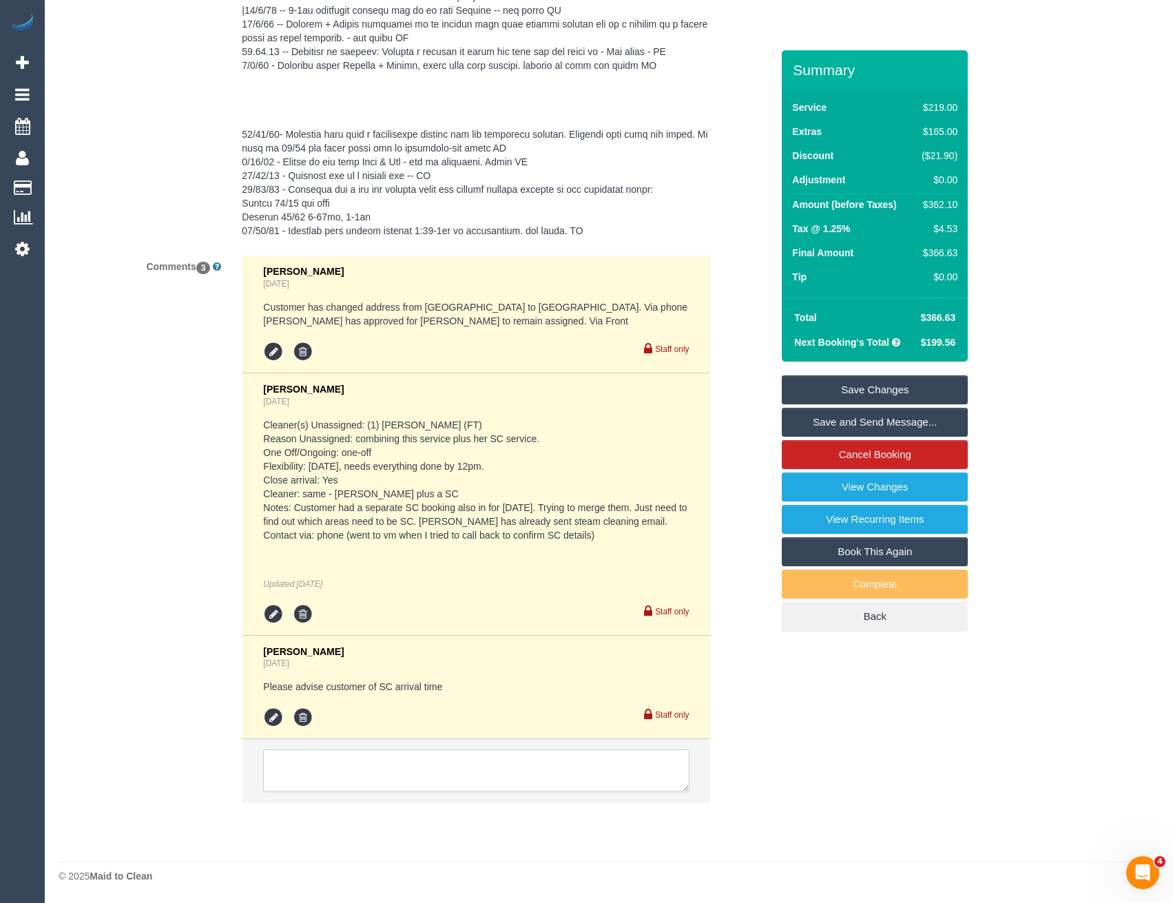
click at [382, 773] on textarea at bounding box center [476, 770] width 426 height 43
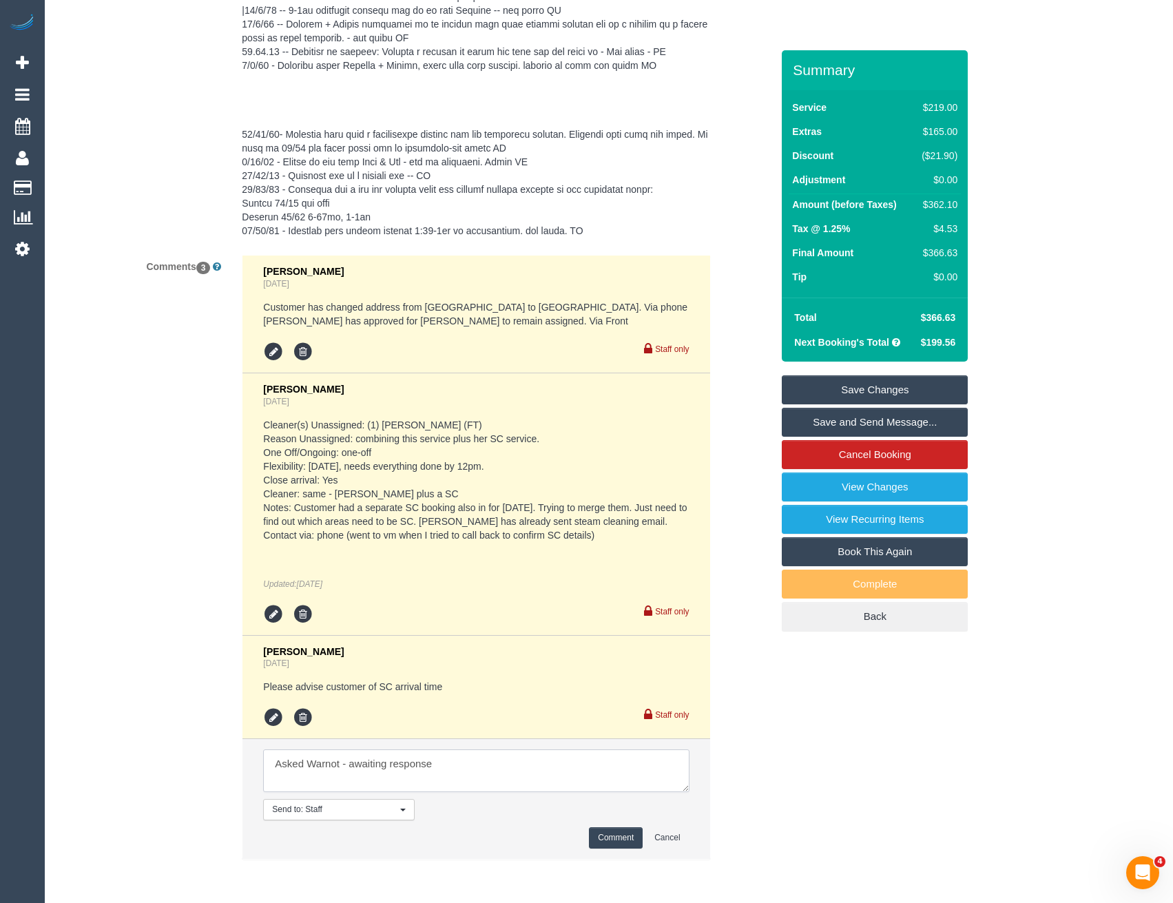
type textarea "Asked Warnot - awaiting response"
click at [607, 838] on button "Comment" at bounding box center [616, 837] width 54 height 21
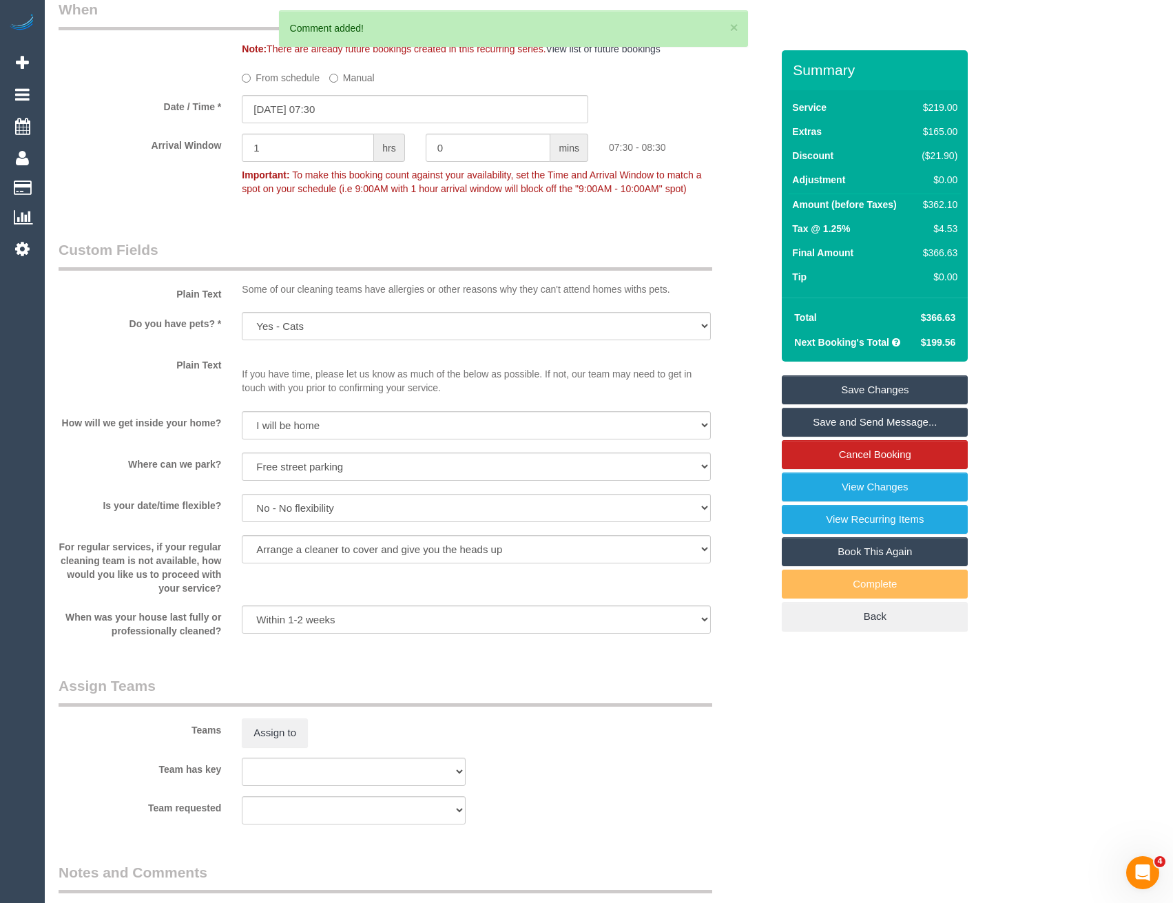
scroll to position [1437, 0]
